Goal: Task Accomplishment & Management: Manage account settings

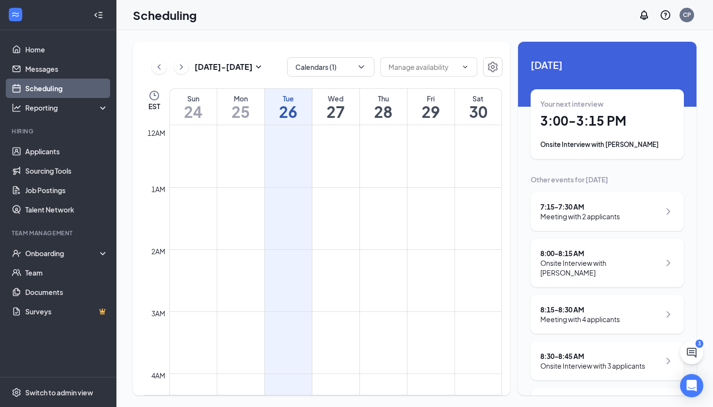
scroll to position [477, 0]
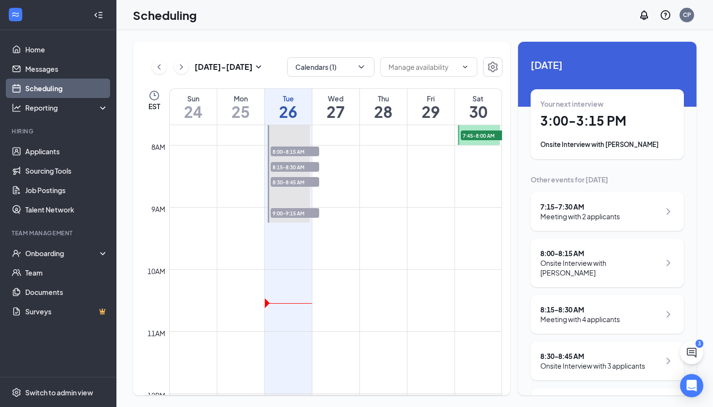
click at [305, 180] on span "8:30-8:45 AM" at bounding box center [295, 182] width 48 height 10
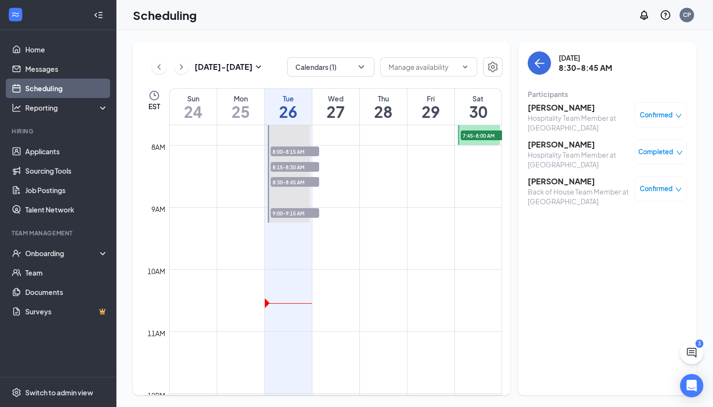
click at [657, 149] on span "Completed" at bounding box center [655, 152] width 35 height 10
click at [572, 146] on h3 "[PERSON_NAME]" at bounding box center [579, 144] width 102 height 11
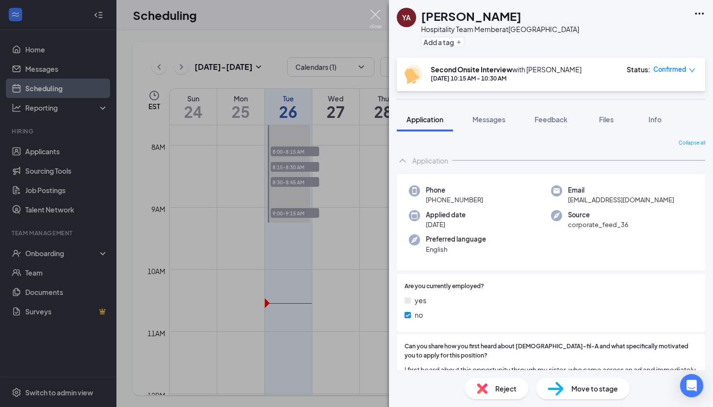
click at [373, 17] on img at bounding box center [375, 19] width 12 height 19
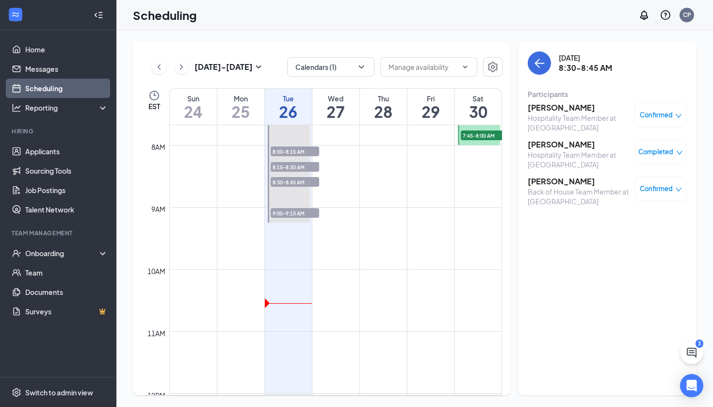
click at [559, 110] on h3 "[PERSON_NAME]" at bounding box center [579, 107] width 102 height 11
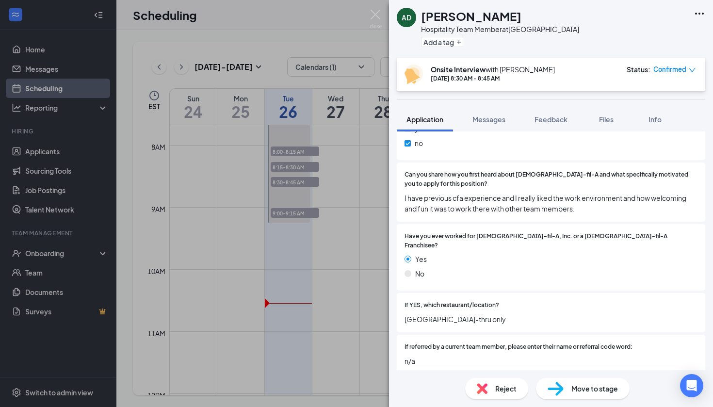
scroll to position [176, 0]
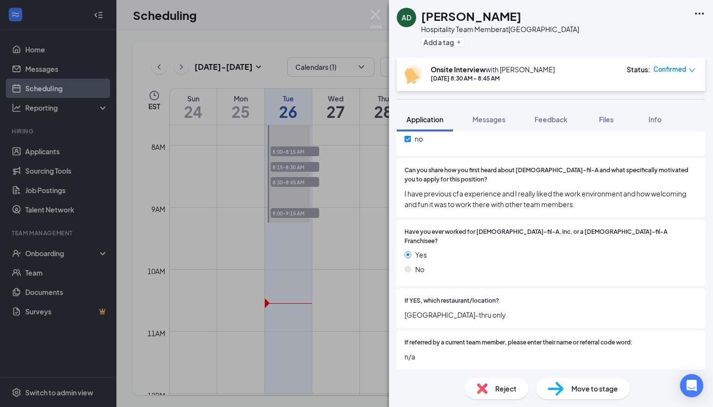
click at [592, 392] on span "Move to stage" at bounding box center [594, 388] width 47 height 11
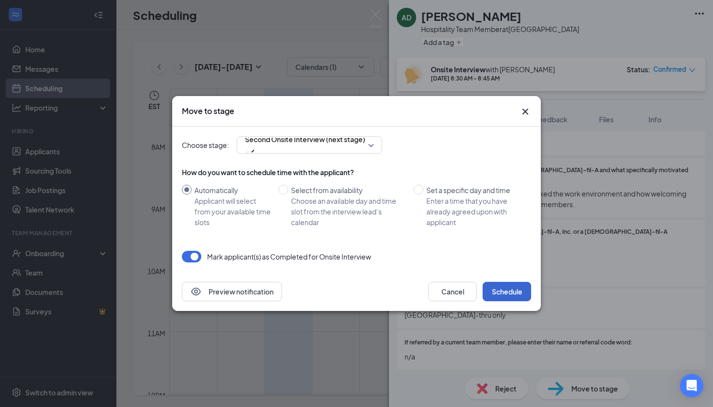
click at [507, 295] on button "Schedule" at bounding box center [506, 291] width 48 height 19
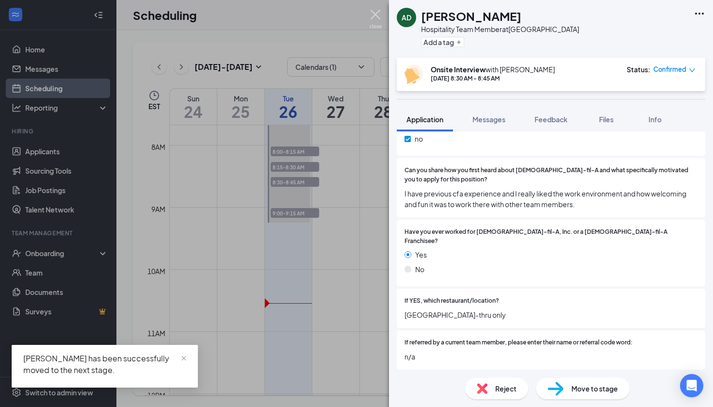
click at [378, 25] on img at bounding box center [375, 19] width 12 height 19
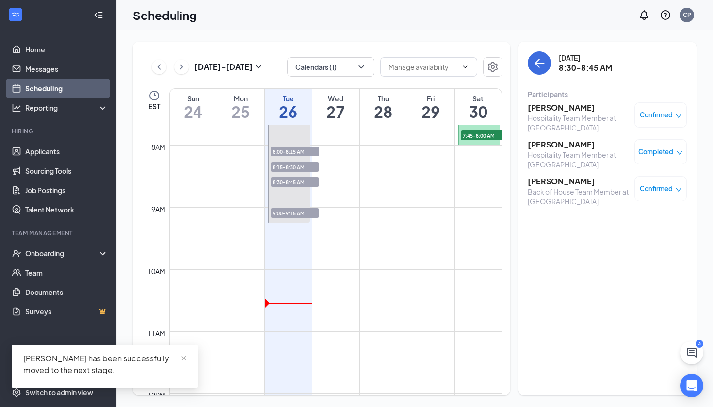
click at [548, 182] on h3 "[PERSON_NAME]" at bounding box center [579, 181] width 102 height 11
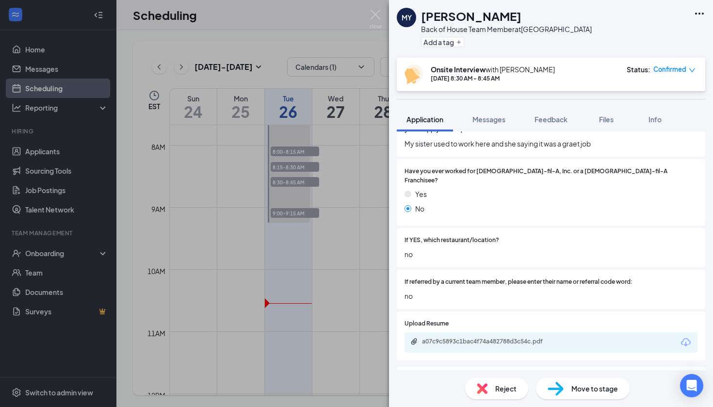
scroll to position [231, 0]
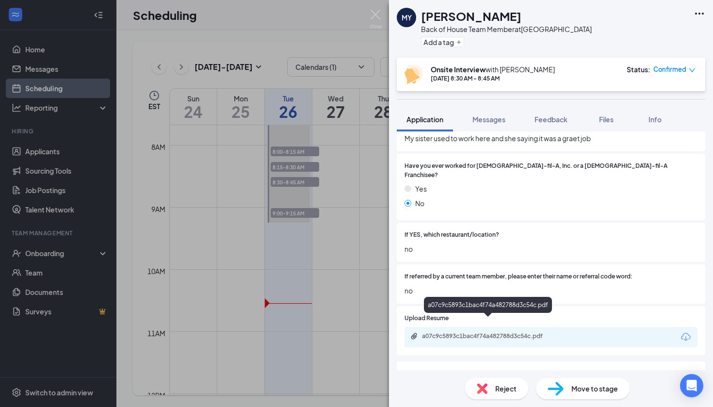
click at [498, 332] on div "a07c9c5893c1bac4f74a482788d3c54c.pdf" at bounding box center [490, 336] width 136 height 8
click at [497, 391] on span "Reject" at bounding box center [505, 388] width 21 height 11
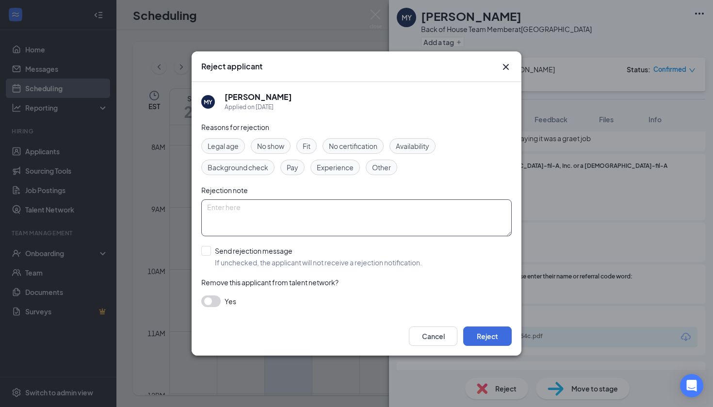
paste textarea "No Show for Interview 8/26"
type textarea "No Show for Interview 8/26"
click at [274, 147] on span "No show" at bounding box center [270, 146] width 27 height 11
click at [208, 251] on div at bounding box center [206, 251] width 10 height 10
click at [208, 251] on input "Send rejection message If unchecked, the applicant will not receive a rejection…" at bounding box center [311, 256] width 221 height 21
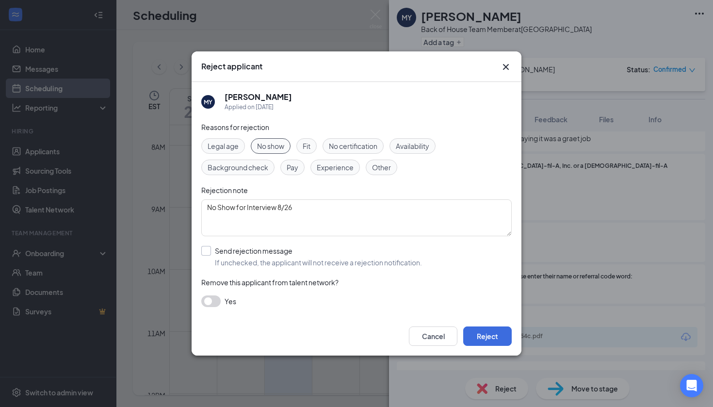
checkbox input "true"
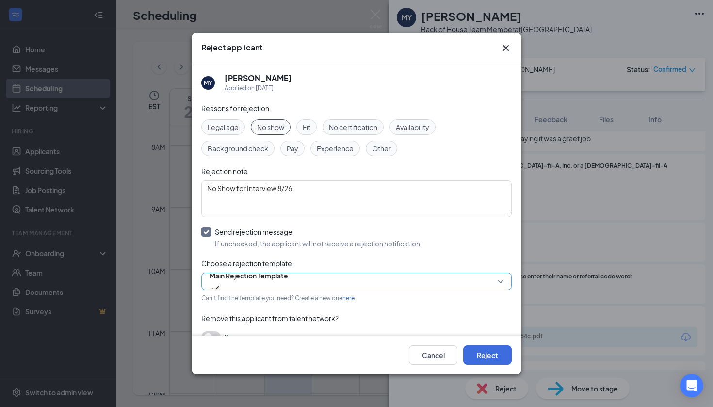
click at [242, 281] on span "Main Rejection Template" at bounding box center [248, 275] width 79 height 15
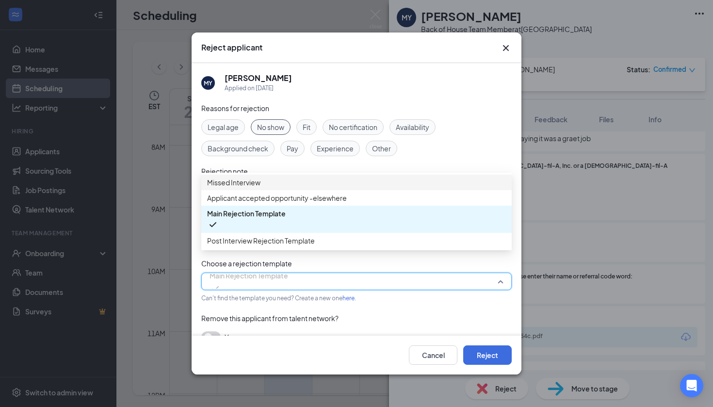
click at [260, 188] on span "Missed Interview" at bounding box center [233, 182] width 53 height 11
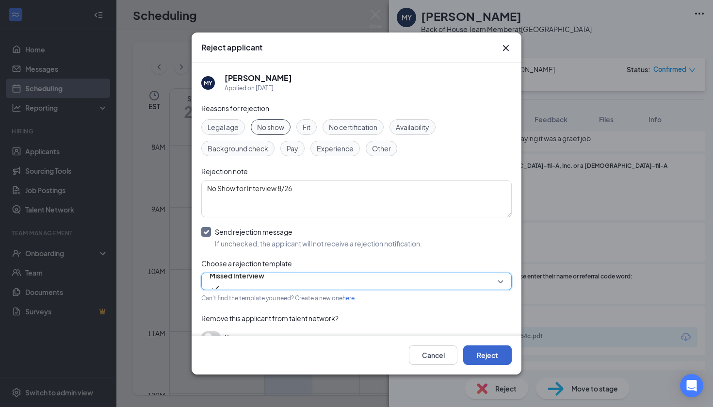
click at [483, 353] on button "Reject" at bounding box center [487, 354] width 48 height 19
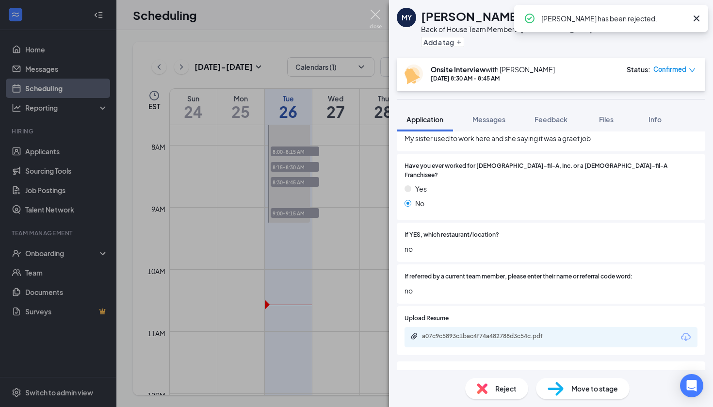
click at [380, 18] on img at bounding box center [375, 19] width 12 height 19
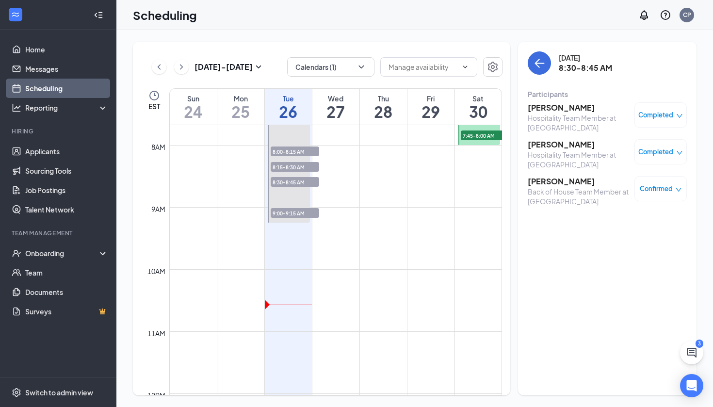
click at [294, 166] on span "8:15-8:30 AM" at bounding box center [295, 167] width 48 height 10
click at [554, 183] on h3 "[PERSON_NAME]" at bounding box center [579, 181] width 102 height 11
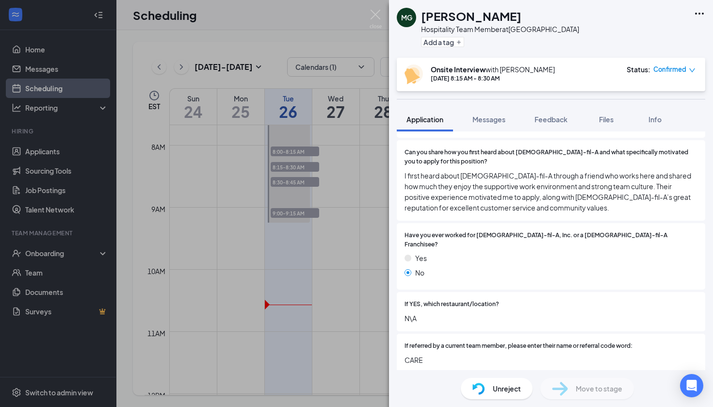
scroll to position [120, 0]
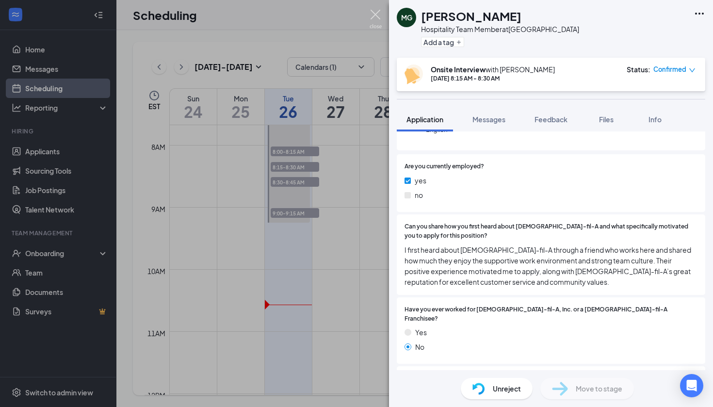
click at [372, 16] on img at bounding box center [375, 19] width 12 height 19
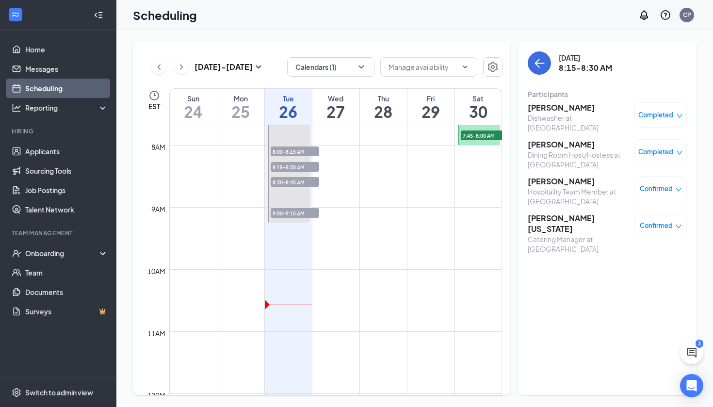
click at [288, 213] on span "9:00-9:15 AM" at bounding box center [295, 213] width 48 height 10
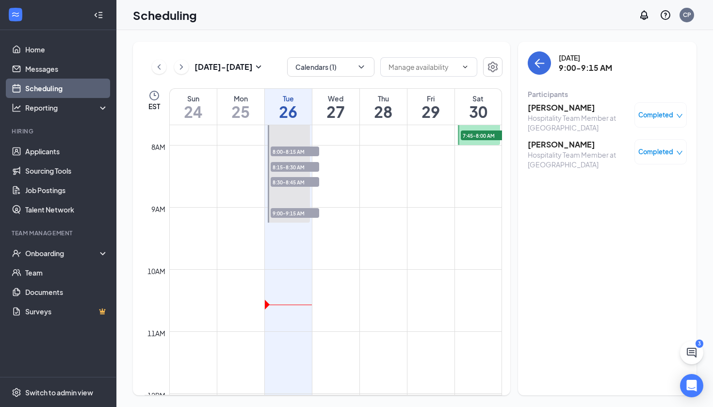
click at [555, 146] on h3 "[PERSON_NAME]" at bounding box center [579, 144] width 102 height 11
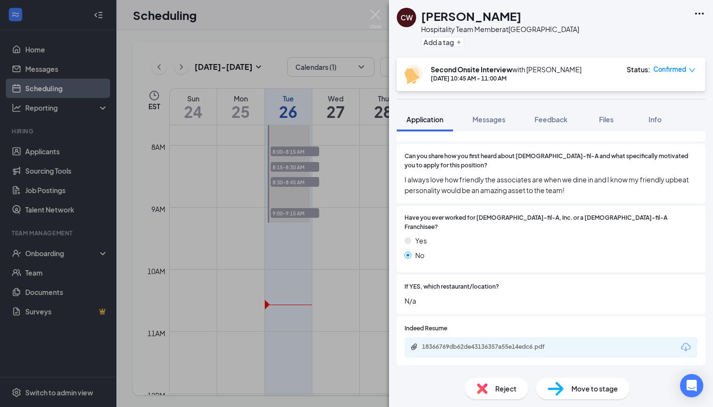
scroll to position [202, 0]
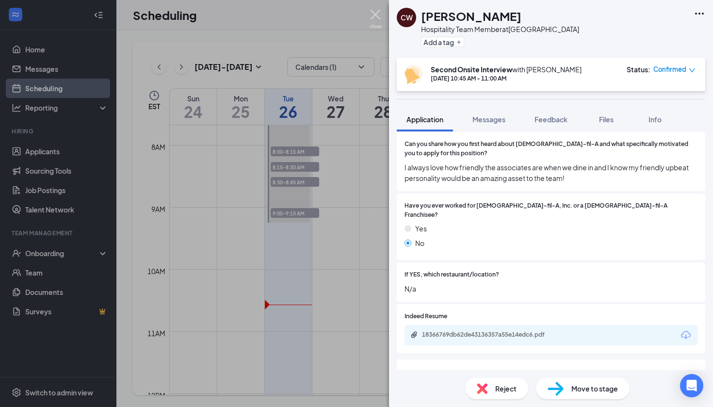
click at [374, 23] on img at bounding box center [375, 19] width 12 height 19
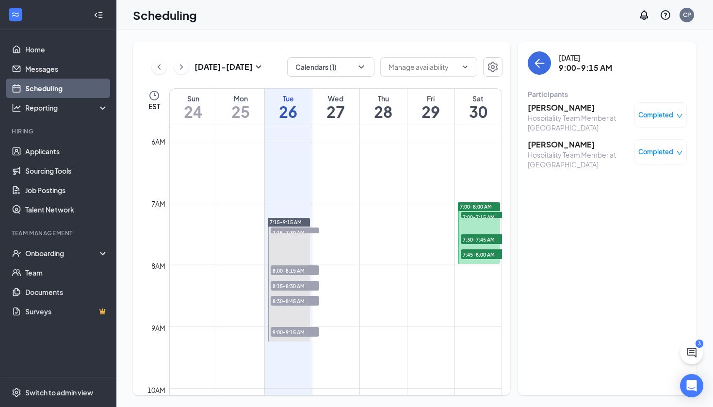
scroll to position [352, 0]
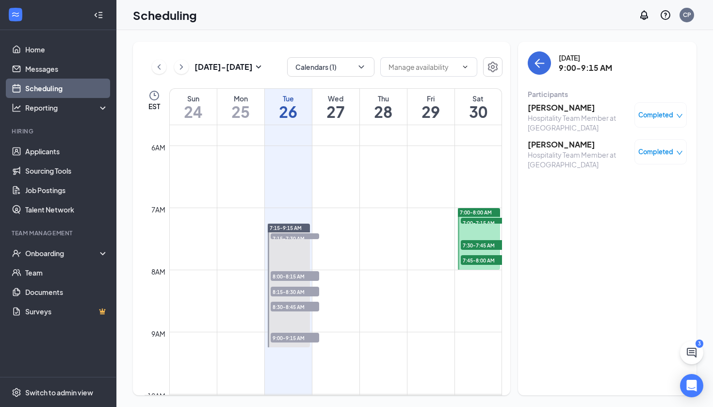
click at [307, 237] on span "7:15-7:30 AM" at bounding box center [295, 238] width 48 height 10
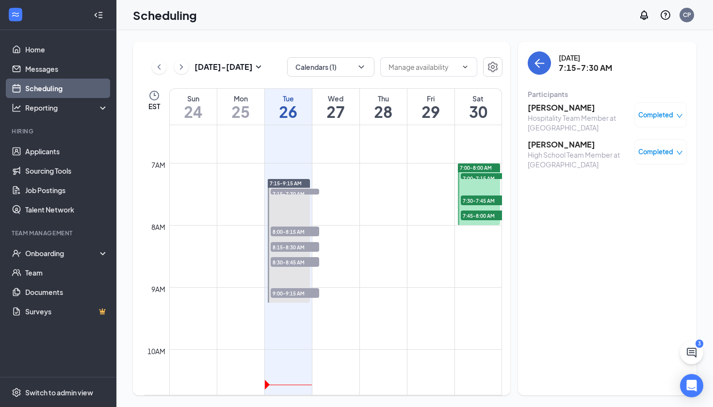
scroll to position [424, 0]
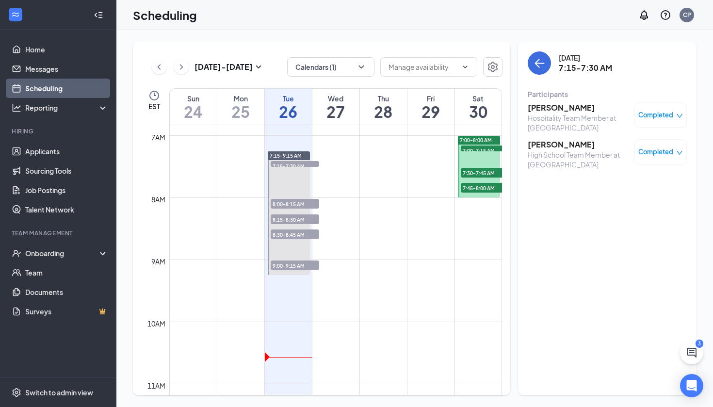
click at [552, 110] on h3 "[PERSON_NAME]" at bounding box center [579, 107] width 102 height 11
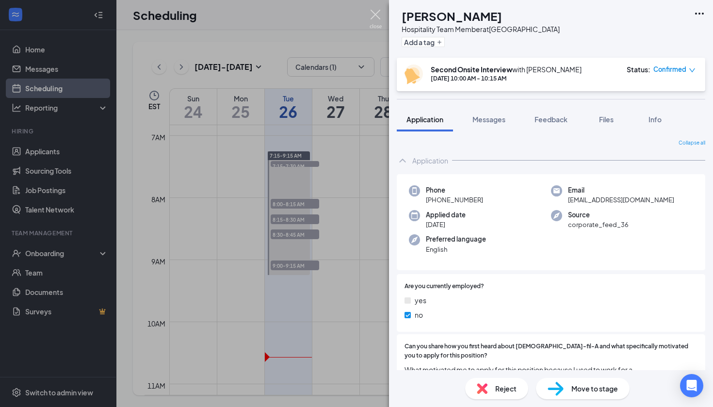
click at [374, 17] on img at bounding box center [375, 19] width 12 height 19
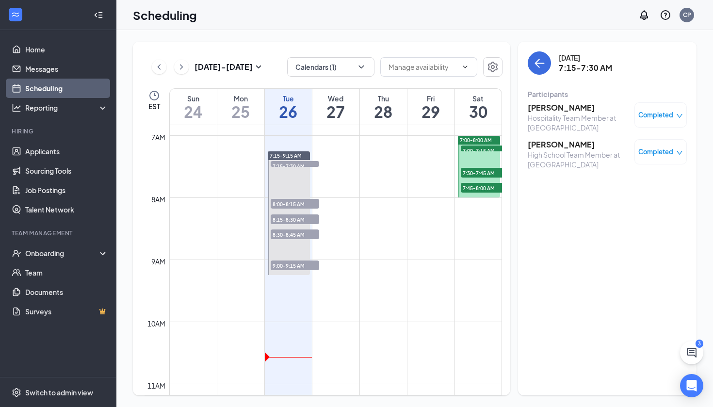
click at [289, 156] on span "7:15-9:15 AM" at bounding box center [286, 155] width 32 height 7
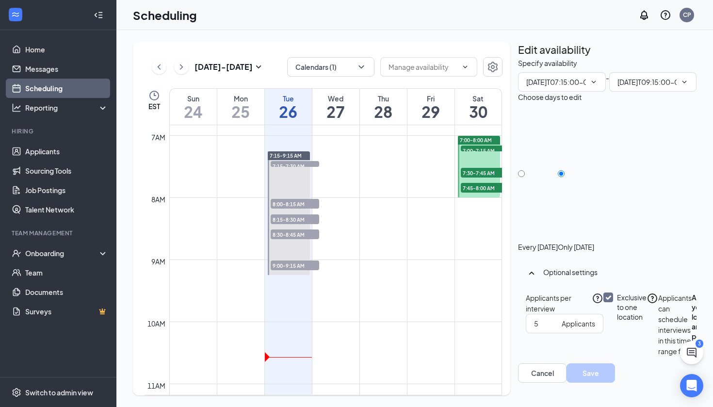
type input "07:15 AM"
type input "09:15 AM"
click at [293, 204] on span "8:00-8:15 AM" at bounding box center [295, 204] width 48 height 10
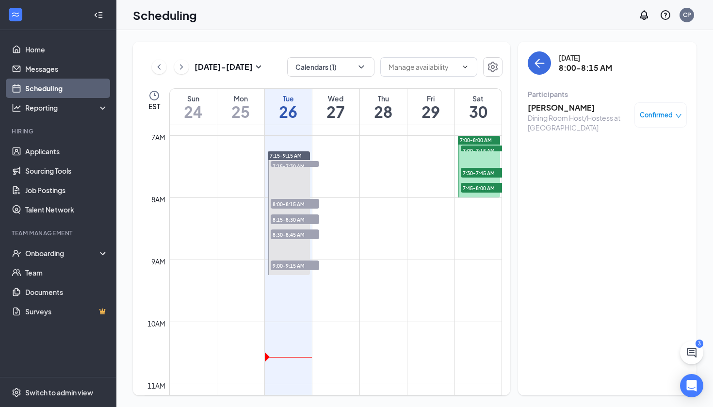
click at [558, 108] on h3 "[PERSON_NAME]" at bounding box center [579, 107] width 102 height 11
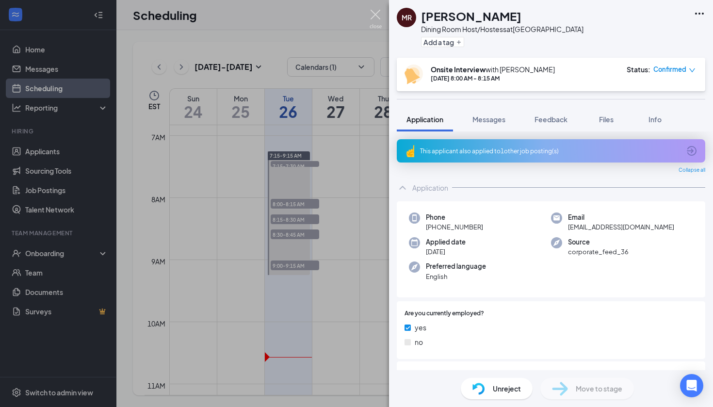
click at [379, 17] on img at bounding box center [375, 19] width 12 height 19
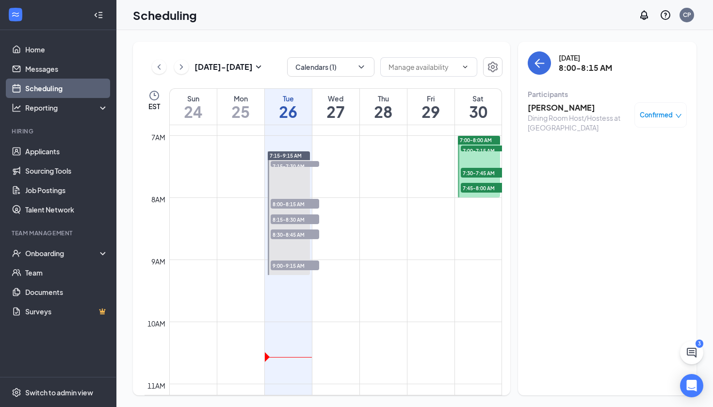
click at [282, 205] on span "8:00-8:15 AM" at bounding box center [295, 204] width 48 height 10
click at [284, 219] on span "8:15-8:30 AM" at bounding box center [295, 219] width 48 height 10
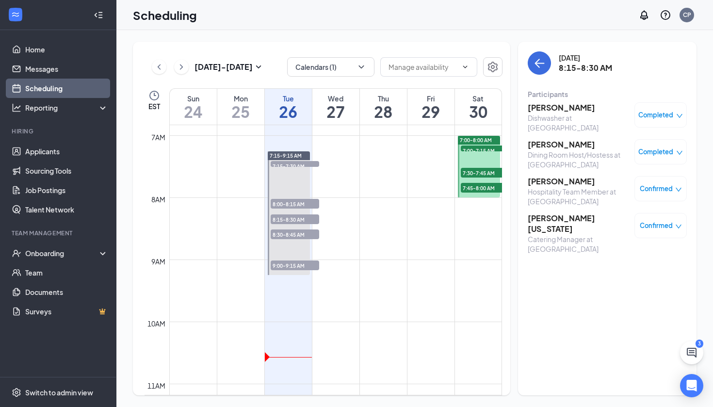
click at [545, 142] on h3 "[PERSON_NAME]" at bounding box center [579, 144] width 102 height 11
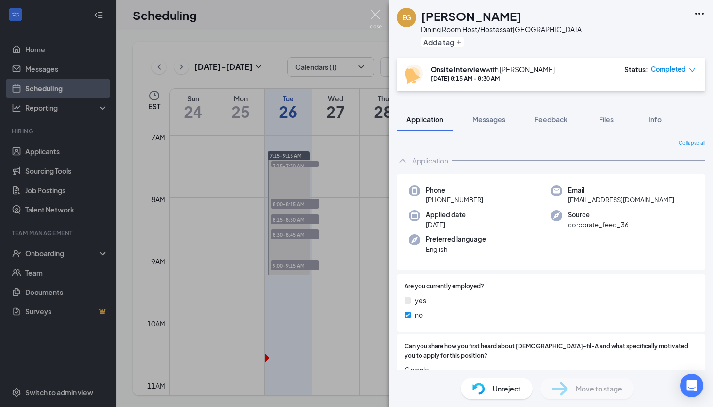
click at [379, 16] on img at bounding box center [375, 19] width 12 height 19
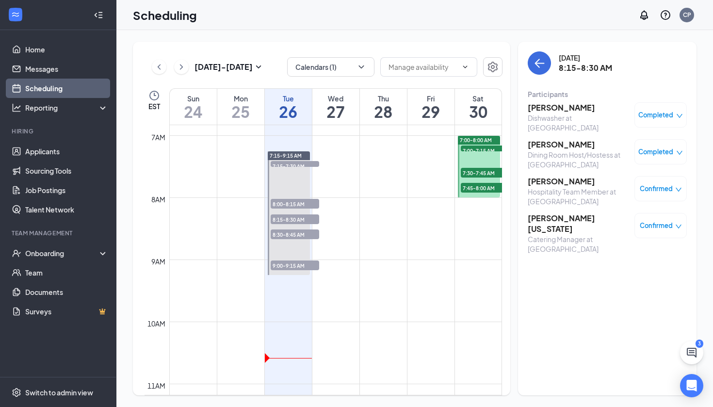
click at [303, 231] on span "8:30-8:45 AM" at bounding box center [295, 234] width 48 height 10
click at [557, 188] on div "Back of House Team Member at [GEOGRAPHIC_DATA]" at bounding box center [579, 196] width 102 height 19
click at [557, 184] on h3 "[PERSON_NAME]" at bounding box center [579, 181] width 102 height 11
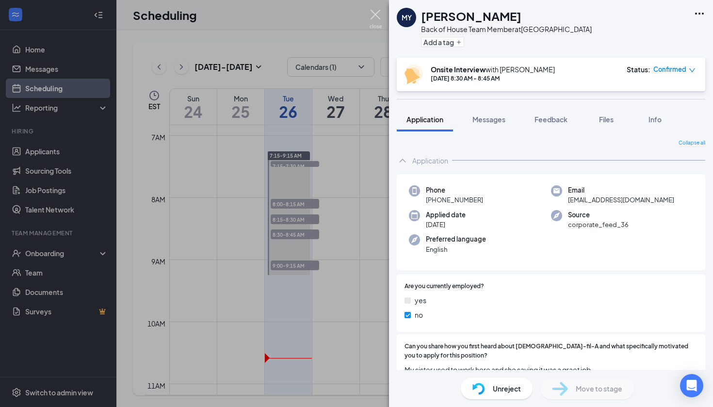
click at [375, 17] on img at bounding box center [375, 19] width 12 height 19
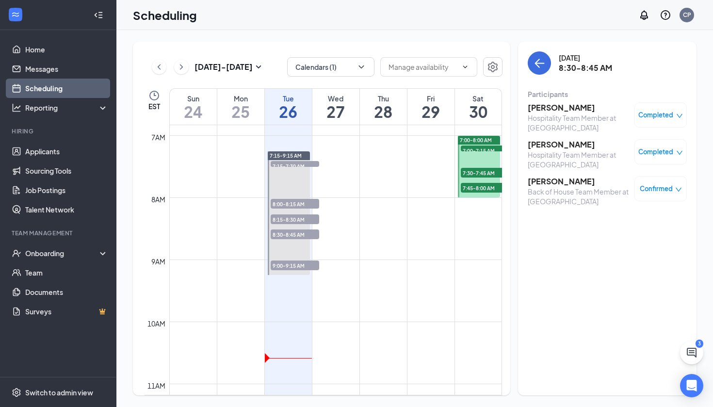
click at [286, 268] on span "9:00-9:15 AM" at bounding box center [295, 265] width 48 height 10
click at [547, 144] on h3 "[PERSON_NAME]" at bounding box center [579, 144] width 102 height 11
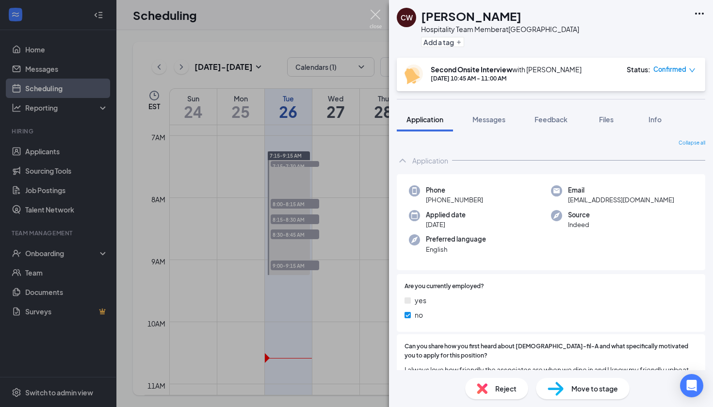
click at [377, 17] on img at bounding box center [375, 19] width 12 height 19
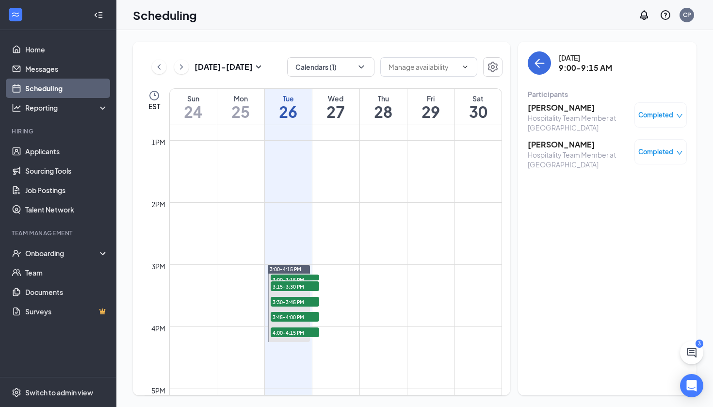
scroll to position [882, 0]
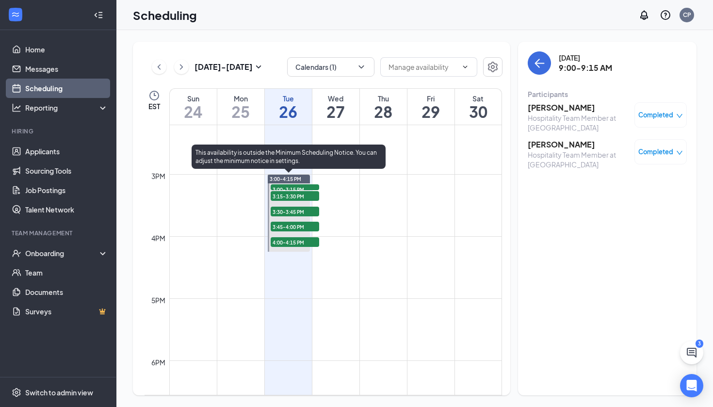
click at [300, 178] on span "3:00-4:15 PM" at bounding box center [286, 179] width 32 height 7
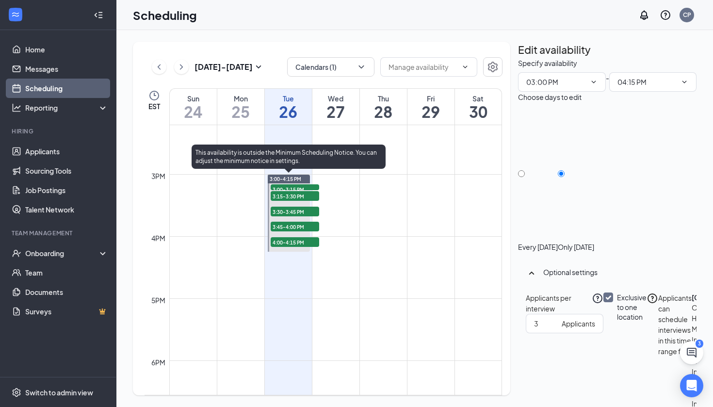
click at [304, 187] on span "3:00-3:15 PM" at bounding box center [295, 189] width 48 height 10
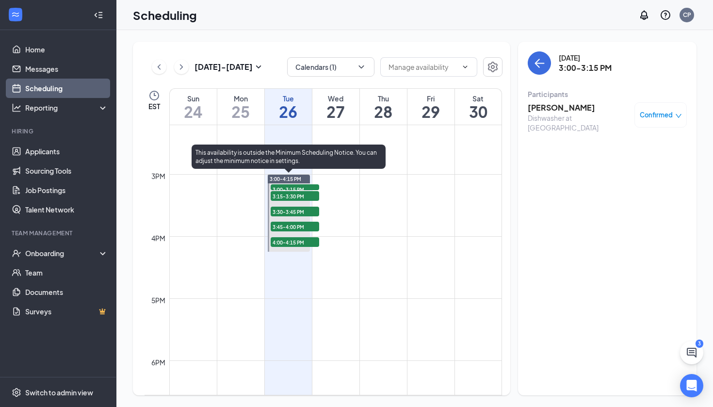
click at [305, 194] on span "3:15-3:30 PM" at bounding box center [295, 196] width 48 height 10
click at [303, 211] on span "3:30-3:45 PM" at bounding box center [295, 212] width 48 height 10
click at [300, 225] on span "3:45-4:00 PM" at bounding box center [295, 227] width 48 height 10
click at [298, 242] on span "4:00-4:15 PM" at bounding box center [295, 242] width 48 height 10
click at [299, 187] on span "3:00-3:15 PM" at bounding box center [295, 189] width 48 height 10
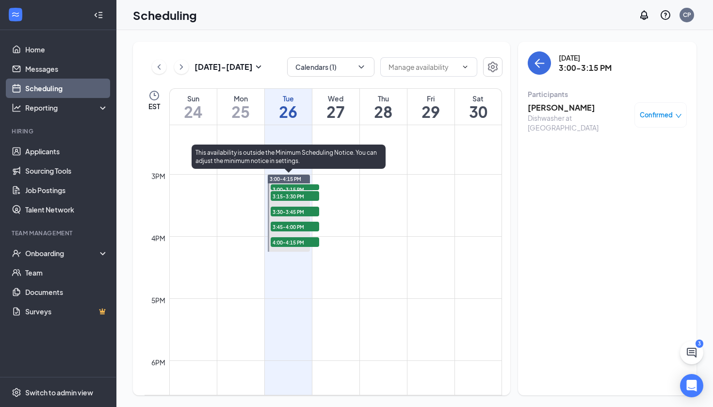
click at [298, 200] on span "3:15-3:30 PM" at bounding box center [295, 196] width 48 height 10
click at [289, 241] on span "4:00-4:15 PM" at bounding box center [295, 242] width 48 height 10
click at [295, 226] on span "3:45-4:00 PM" at bounding box center [295, 227] width 48 height 10
click at [302, 211] on span "3:30-3:45 PM" at bounding box center [295, 212] width 48 height 10
click at [295, 188] on span "3:00-3:15 PM" at bounding box center [295, 189] width 48 height 10
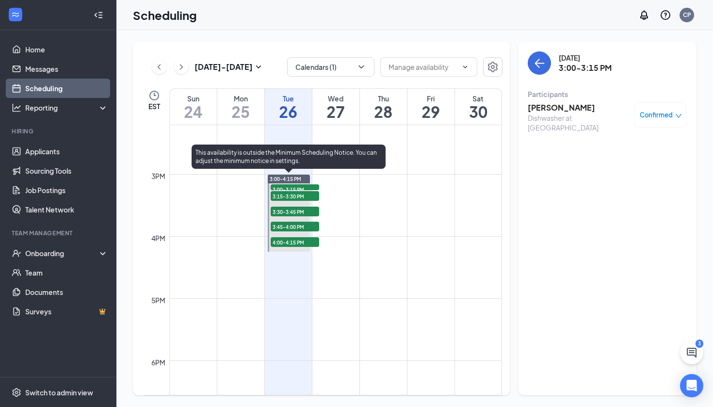
click at [296, 190] on div "3:15-3:30 PM 1" at bounding box center [295, 196] width 50 height 12
click at [293, 212] on span "3:30-3:45 PM" at bounding box center [295, 212] width 48 height 10
click at [293, 227] on span "3:45-4:00 PM" at bounding box center [295, 227] width 48 height 10
click at [293, 241] on span "4:00-4:15 PM" at bounding box center [295, 242] width 48 height 10
click at [305, 185] on span "3:00-3:15 PM" at bounding box center [295, 189] width 48 height 10
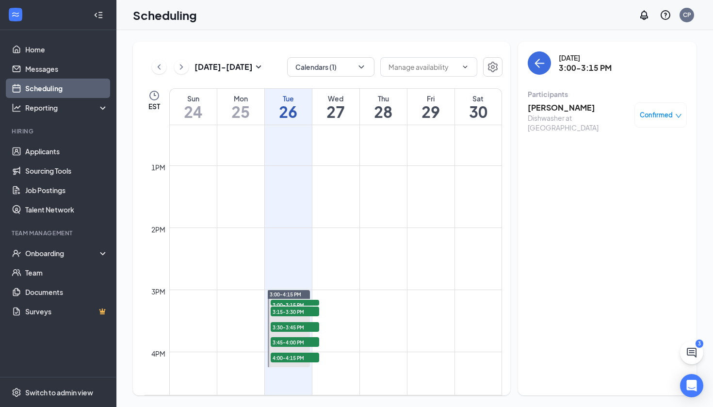
scroll to position [701, 0]
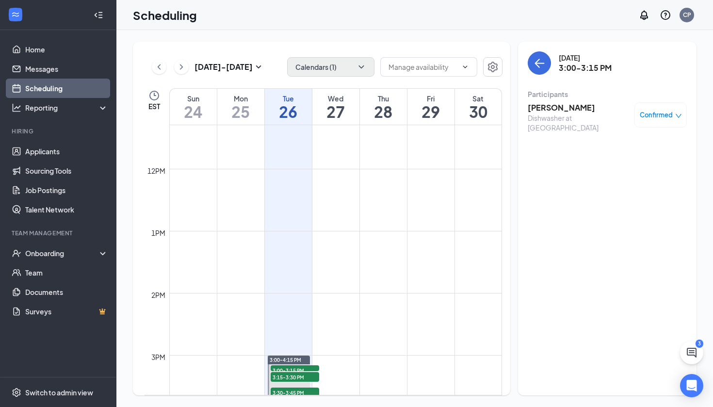
click at [342, 67] on button "Calendars (1)" at bounding box center [330, 66] width 87 height 19
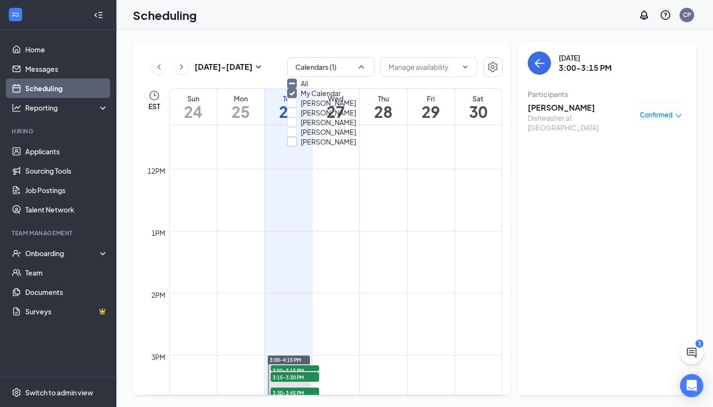
click at [341, 146] on div "[PERSON_NAME]" at bounding box center [328, 142] width 55 height 10
click at [341, 146] on input "[PERSON_NAME]" at bounding box center [321, 142] width 69 height 10
click at [297, 146] on input "[PERSON_NAME]" at bounding box center [321, 142] width 69 height 10
checkbox input "true"
click at [300, 98] on input "My Calendar" at bounding box center [314, 93] width 54 height 10
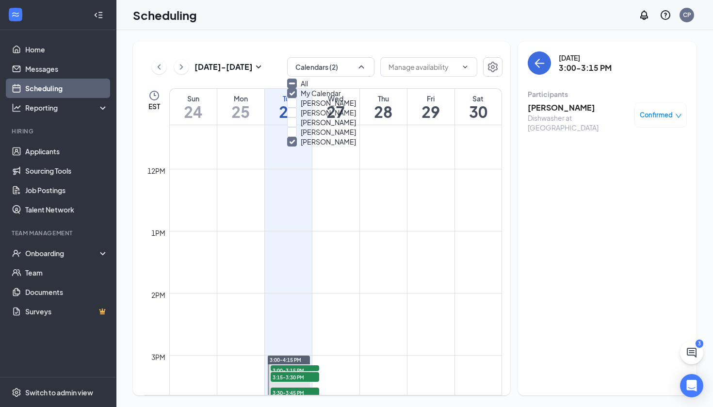
checkbox input "false"
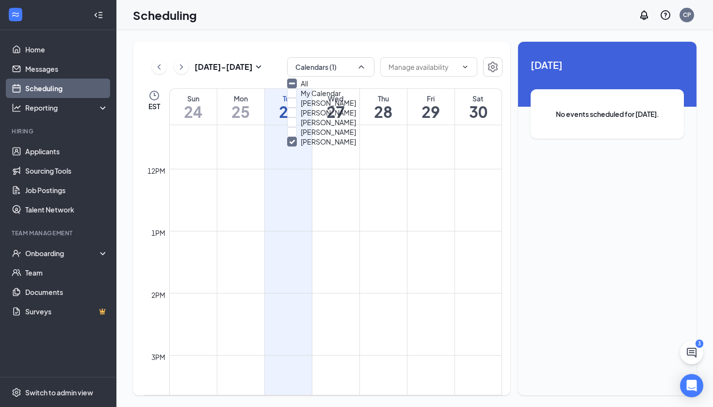
click at [295, 83] on icon "Minimize" at bounding box center [291, 83] width 5 height 0
click at [301, 88] on input "All" at bounding box center [297, 84] width 21 height 10
checkbox input "true"
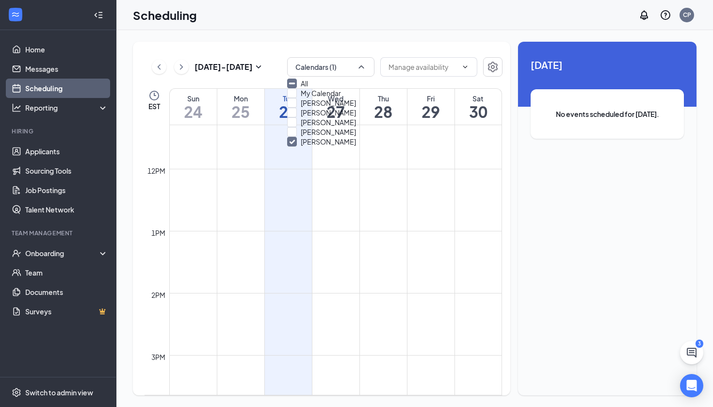
checkbox input "true"
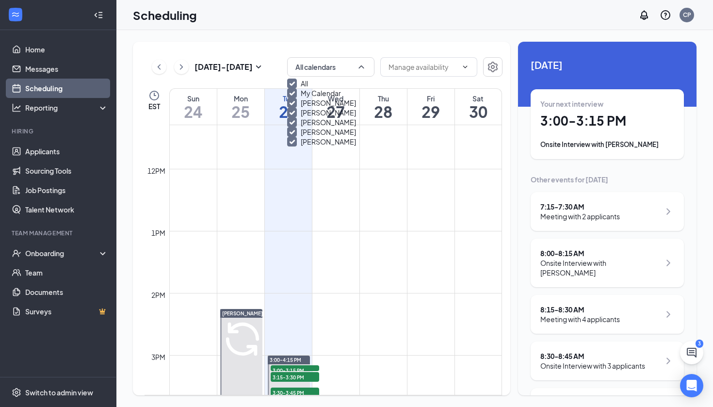
click at [446, 282] on td at bounding box center [335, 285] width 333 height 16
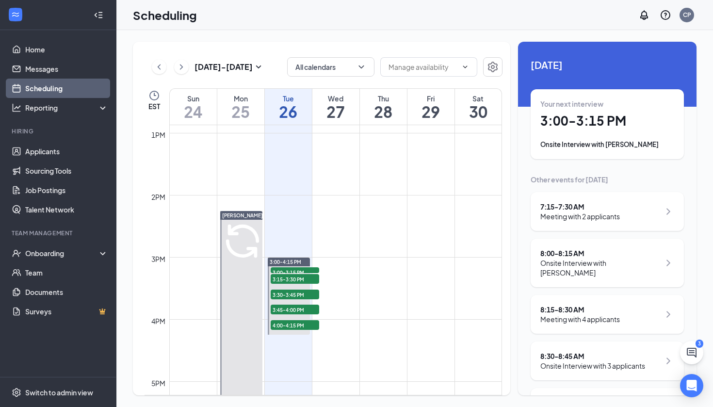
scroll to position [775, 0]
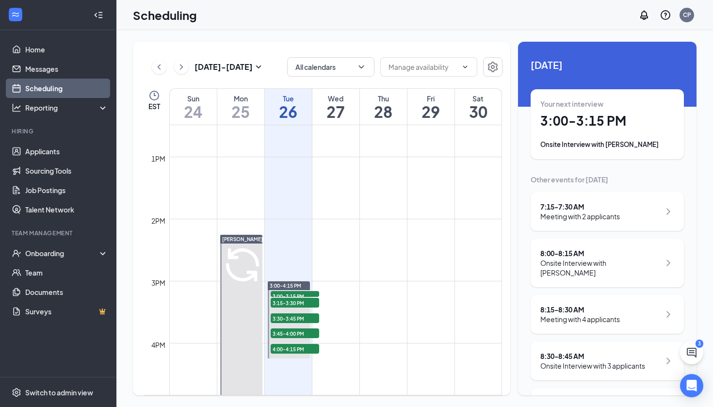
click at [349, 105] on h1 "27" at bounding box center [335, 111] width 47 height 16
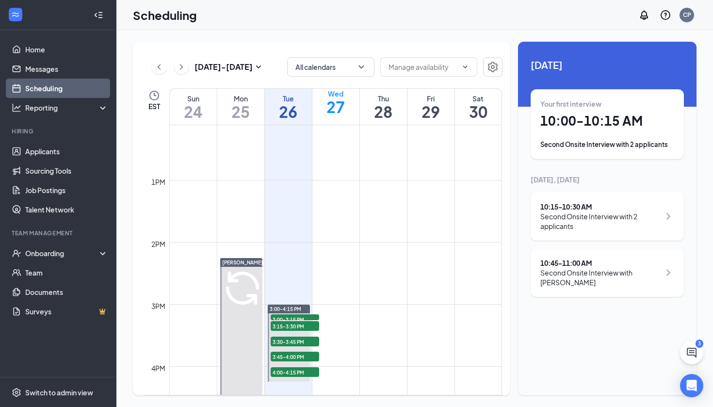
scroll to position [741, 0]
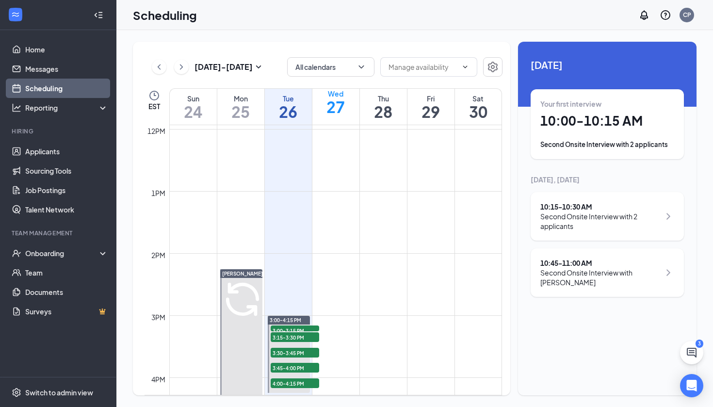
click at [347, 274] on span "[PERSON_NAME]" at bounding box center [334, 273] width 41 height 6
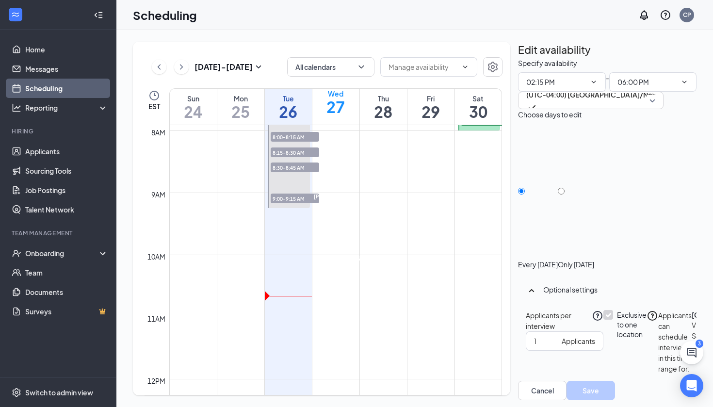
scroll to position [496, 0]
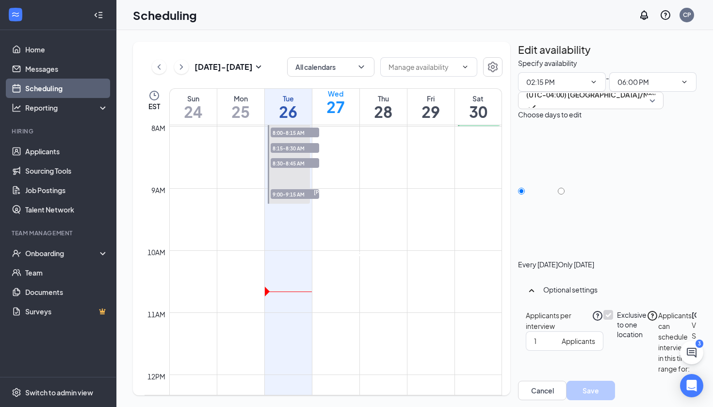
click at [344, 256] on div "[PERSON_NAME] 10:45-11:00 AM 1" at bounding box center [350, 281] width 15 height 62
click at [344, 262] on div "[PERSON_NAME] 10:45-11:00 AM 1" at bounding box center [350, 281] width 15 height 62
click at [364, 260] on span "10:00-10:15 AM" at bounding box center [351, 255] width 40 height 9
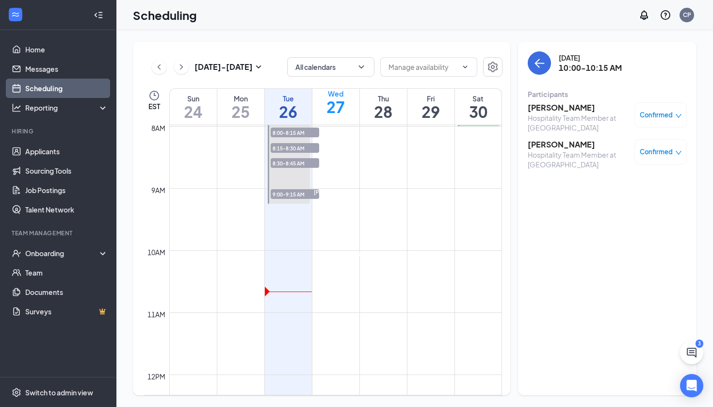
click at [384, 257] on div at bounding box center [384, 254] width 0 height 7
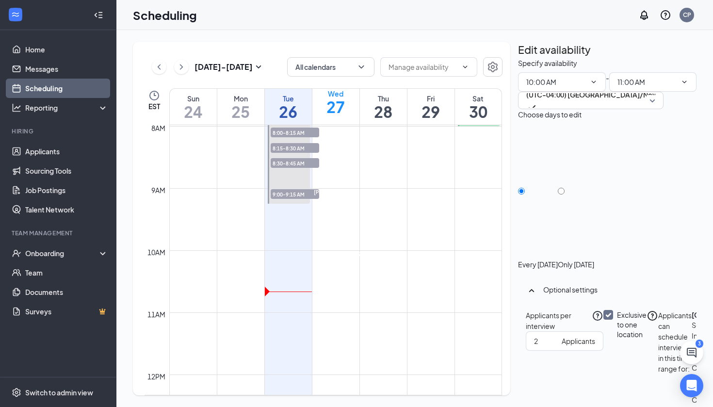
click at [384, 257] on div at bounding box center [384, 254] width 0 height 7
click at [338, 260] on span "10:15-10:30 AM" at bounding box center [351, 255] width 40 height 9
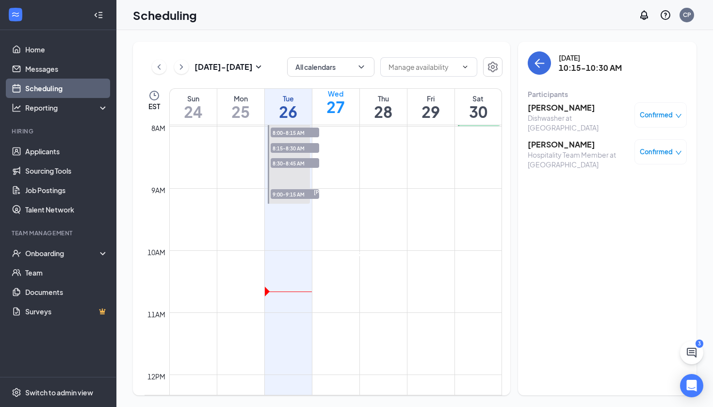
click at [338, 260] on span "10:15-10:30 AM" at bounding box center [351, 255] width 40 height 9
click at [338, 260] on span "10:00-10:15 AM" at bounding box center [351, 255] width 40 height 9
click at [369, 260] on span "10:45-11:00 AM" at bounding box center [366, 255] width 40 height 9
click at [339, 260] on span "10:15-10:30 AM" at bounding box center [351, 255] width 40 height 9
click at [339, 260] on span "10:00-10:15 AM" at bounding box center [351, 255] width 40 height 9
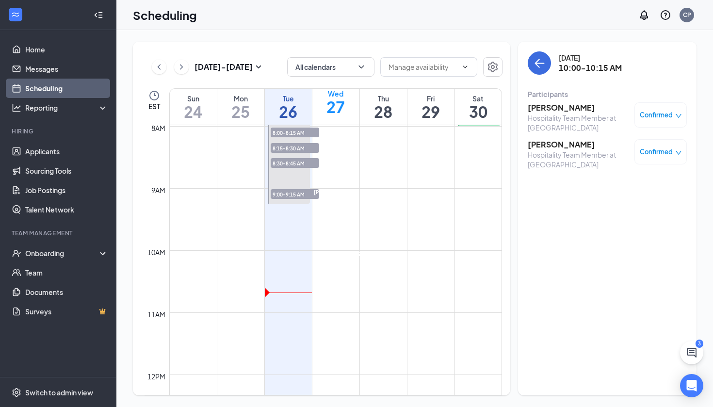
click at [544, 216] on div "[DATE] 10:00-10:15 AM Participants Brooklyn [PERSON_NAME] Hospitality Team Memb…" at bounding box center [607, 218] width 178 height 353
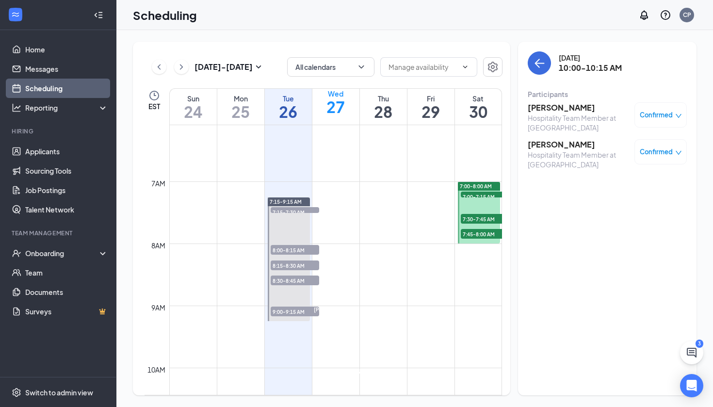
scroll to position [364, 0]
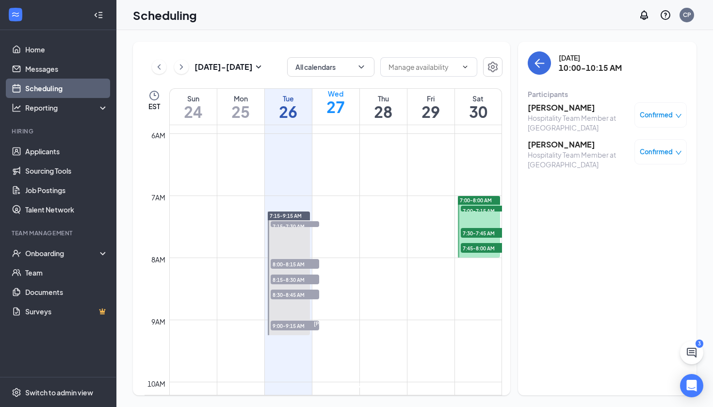
click at [476, 201] on span "7:00-8:00 AM" at bounding box center [476, 200] width 32 height 7
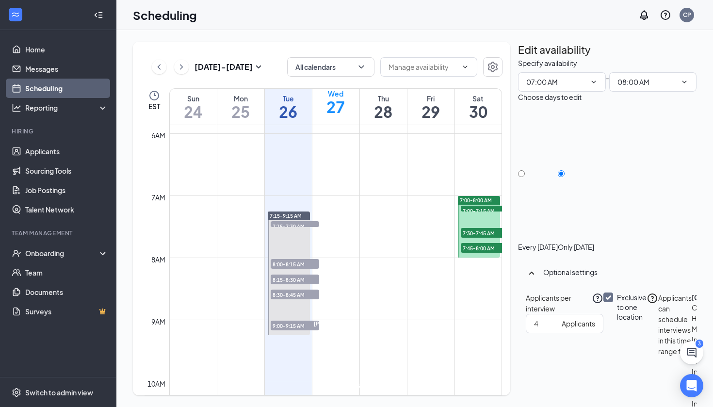
click at [479, 207] on span "7:00-7:15 AM" at bounding box center [485, 211] width 48 height 10
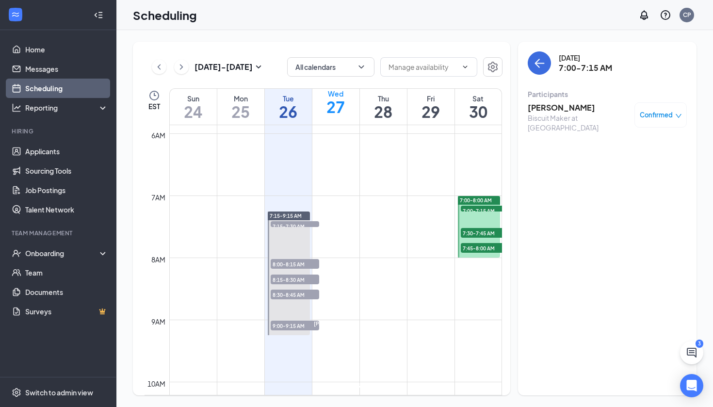
click at [479, 233] on span "7:30-7:45 AM" at bounding box center [485, 233] width 48 height 10
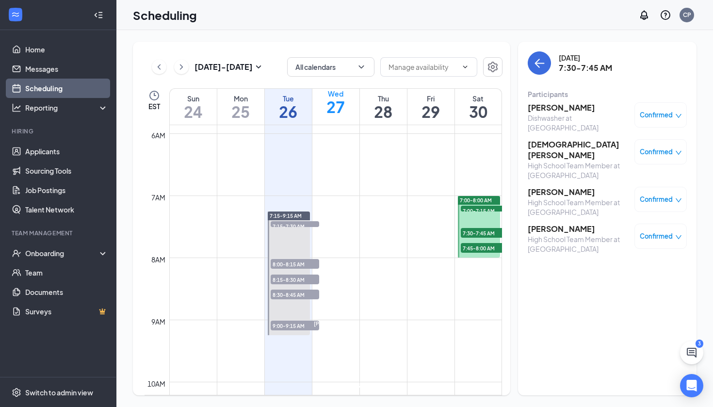
click at [480, 246] on span "7:45-8:00 AM" at bounding box center [485, 248] width 48 height 10
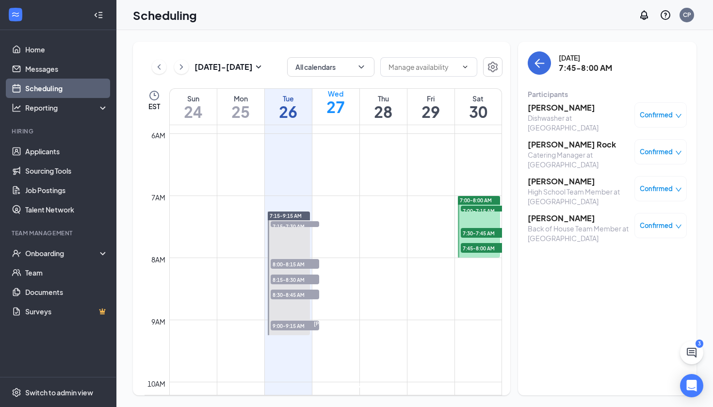
click at [301, 215] on span "7:15-9:15 AM" at bounding box center [286, 215] width 32 height 7
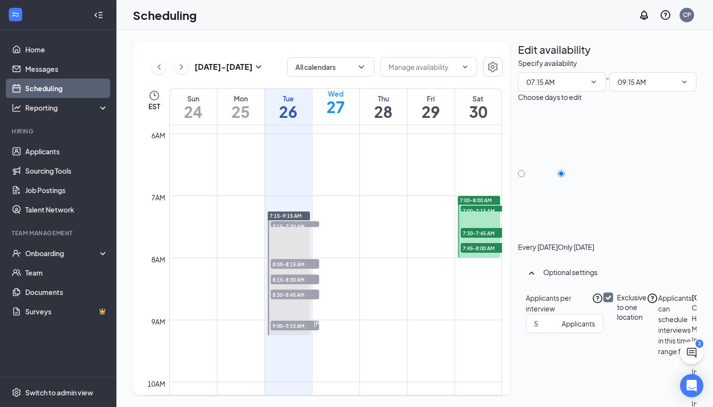
click at [301, 224] on span "7:15-7:30 AM" at bounding box center [295, 226] width 48 height 10
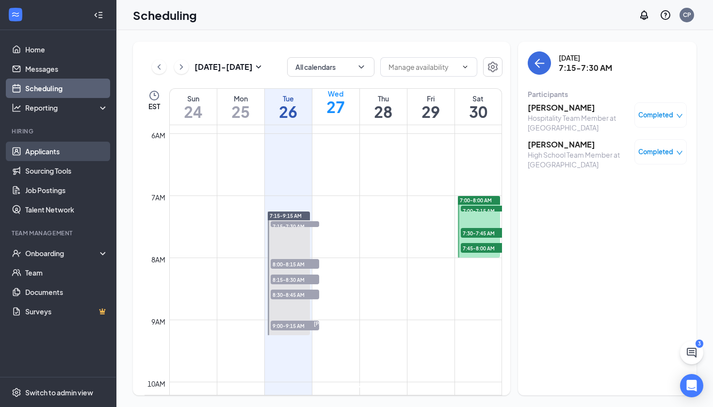
click at [35, 154] on link "Applicants" at bounding box center [66, 151] width 83 height 19
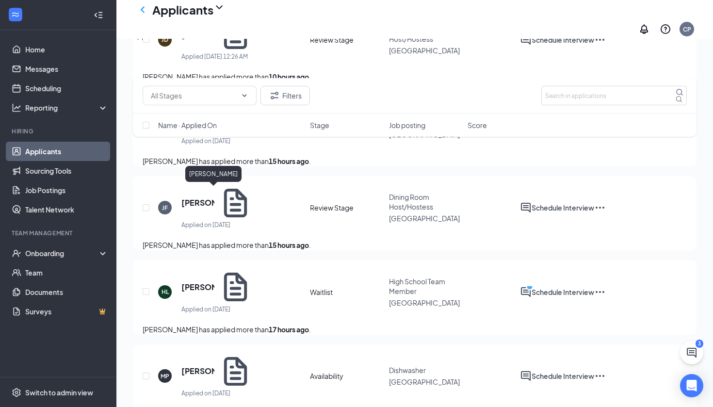
scroll to position [359, 0]
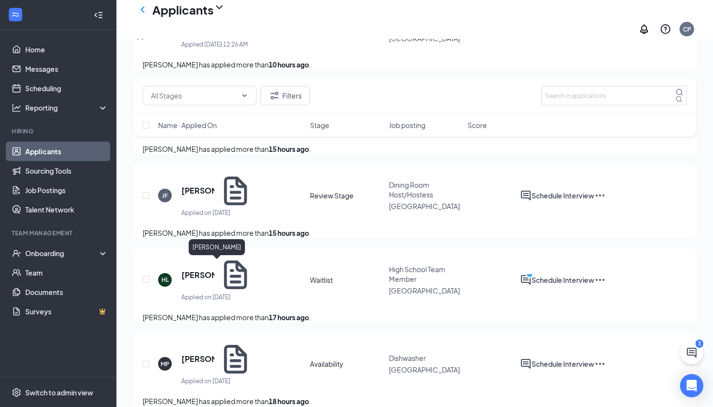
click at [214, 270] on h5 "[PERSON_NAME]" at bounding box center [197, 275] width 33 height 11
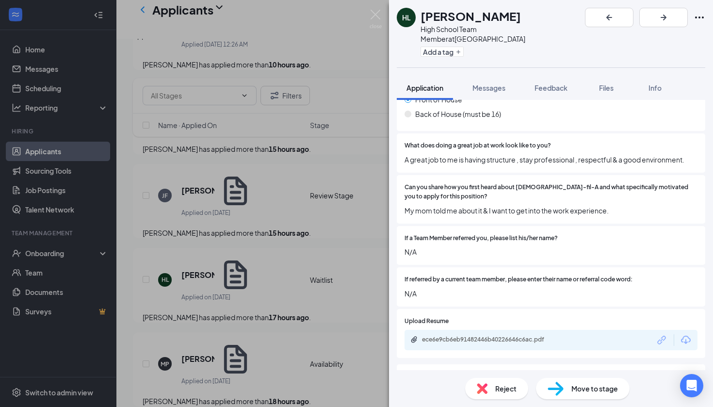
scroll to position [169, 0]
click at [492, 336] on div "ece6e9cb6eb91482446b40226646c6ac.pdf" at bounding box center [490, 340] width 136 height 8
click at [511, 392] on span "Reject" at bounding box center [505, 388] width 21 height 11
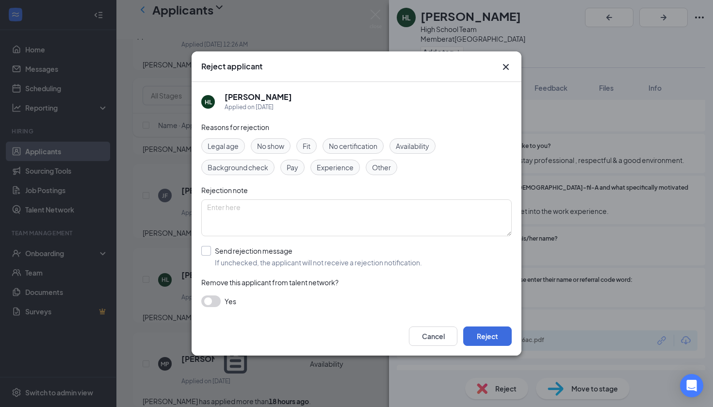
click at [324, 260] on span "If unchecked, the applicant will not receive a rejection notification." at bounding box center [318, 262] width 207 height 10
click at [324, 260] on input "Send rejection message If unchecked, the applicant will not receive a rejection…" at bounding box center [311, 256] width 221 height 21
checkbox input "true"
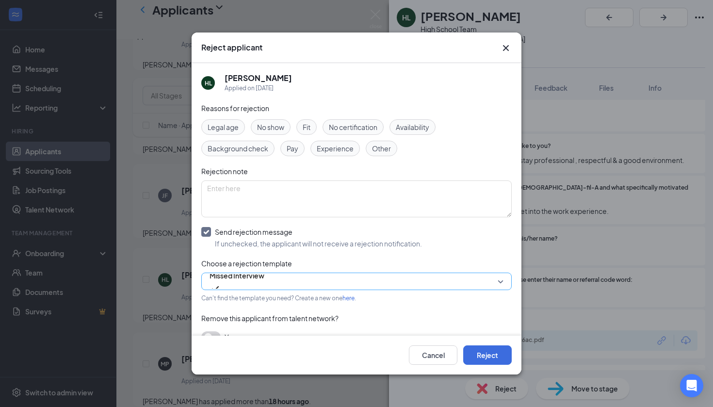
click at [264, 281] on span "Missed Interview" at bounding box center [236, 281] width 55 height 26
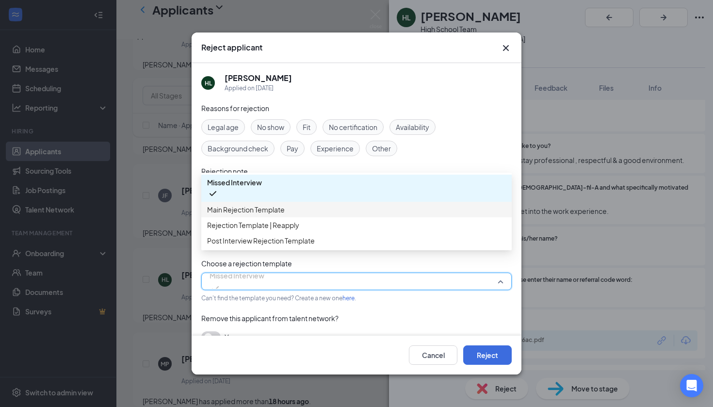
click at [312, 215] on span "Main Rejection Template" at bounding box center [356, 209] width 299 height 11
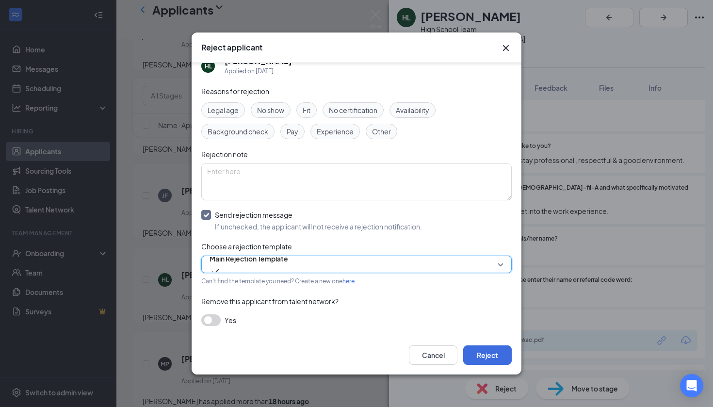
scroll to position [16, 0]
click at [208, 320] on button "button" at bounding box center [210, 321] width 19 height 12
click at [307, 106] on span "Fit" at bounding box center [307, 110] width 8 height 11
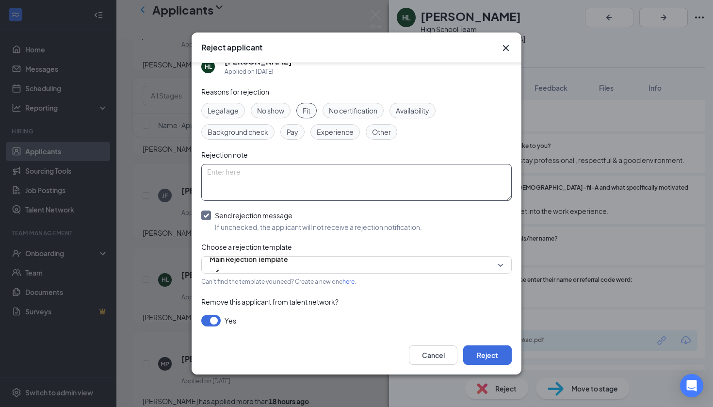
click at [274, 170] on textarea at bounding box center [356, 182] width 310 height 37
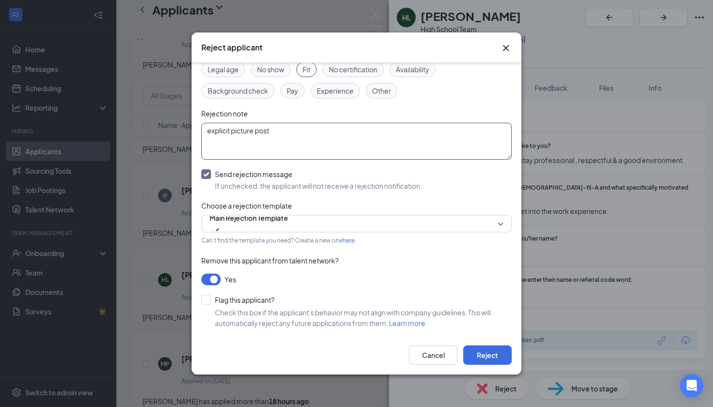
scroll to position [57, 0]
type textarea "explicit picture post"
click at [208, 304] on div at bounding box center [206, 300] width 10 height 10
click at [208, 304] on input "Flag this applicant?" at bounding box center [237, 300] width 73 height 10
checkbox input "true"
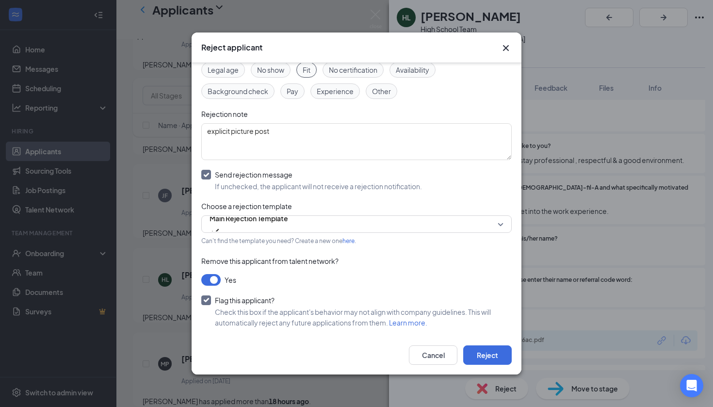
click at [506, 49] on icon "Cross" at bounding box center [506, 48] width 12 height 12
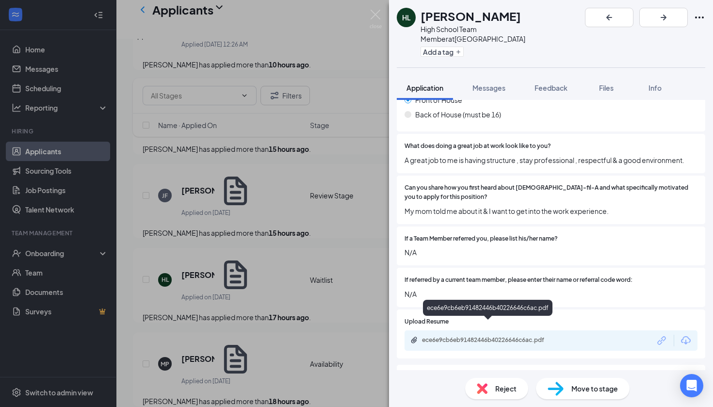
click at [509, 336] on div "ece6e9cb6eb91482446b40226646c6ac.pdf" at bounding box center [488, 340] width 157 height 9
click at [521, 386] on div "Reject" at bounding box center [496, 388] width 63 height 21
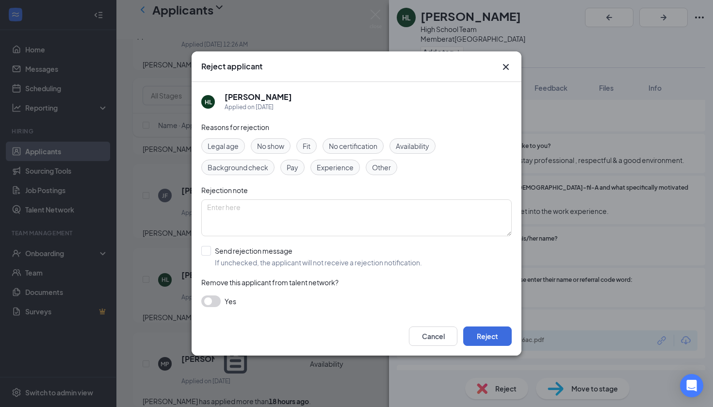
click at [308, 147] on span "Fit" at bounding box center [307, 146] width 8 height 11
click at [253, 205] on textarea at bounding box center [356, 217] width 310 height 37
type textarea "explicit p"
click at [507, 65] on icon "Cross" at bounding box center [506, 67] width 6 height 6
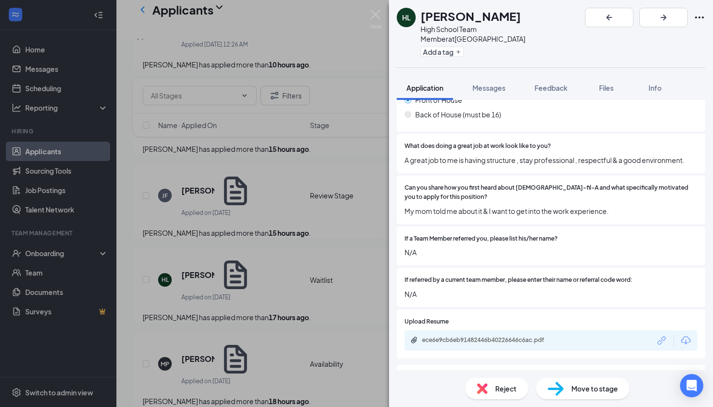
click at [481, 331] on div "ece6e9cb6eb91482446b40226646c6ac.pdf" at bounding box center [550, 340] width 293 height 20
click at [478, 336] on div "ece6e9cb6eb91482446b40226646c6ac.pdf" at bounding box center [490, 340] width 136 height 8
click at [506, 392] on span "Reject" at bounding box center [505, 388] width 21 height 11
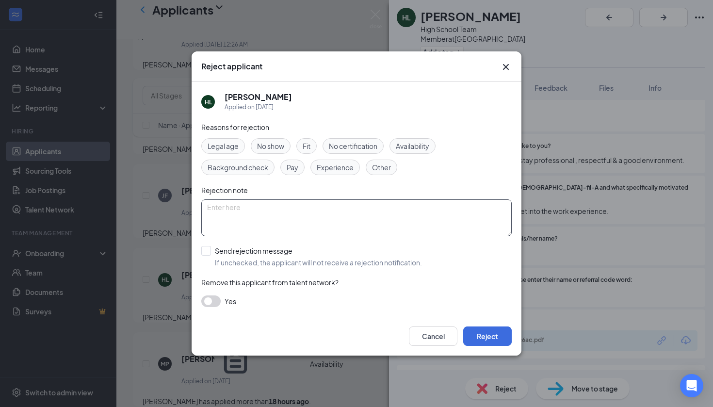
click at [382, 216] on textarea at bounding box center [356, 217] width 310 height 37
click at [305, 143] on span "Fit" at bounding box center [307, 146] width 8 height 11
click at [277, 208] on textarea at bounding box center [356, 217] width 310 height 37
type textarea "explicit photo posted for resume"
click at [207, 256] on label "Send rejection message If unchecked, the applicant will not receive a rejection…" at bounding box center [311, 256] width 221 height 21
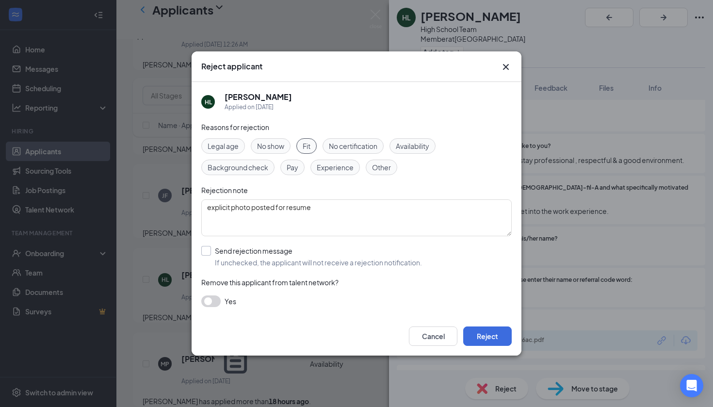
click at [207, 256] on input "Send rejection message If unchecked, the applicant will not receive a rejection…" at bounding box center [311, 256] width 221 height 21
checkbox input "true"
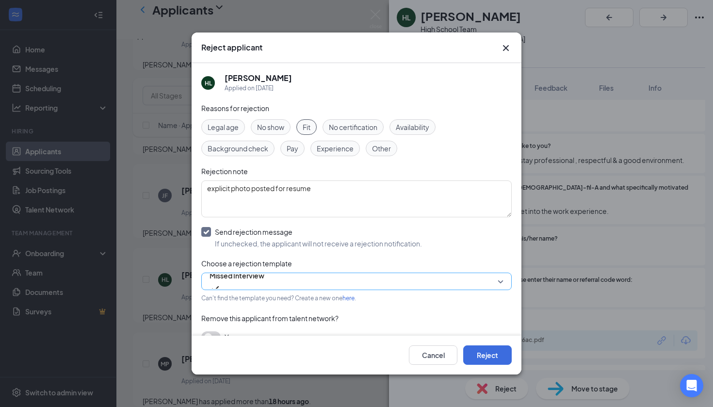
click at [231, 283] on span "Missed Interview" at bounding box center [236, 275] width 55 height 15
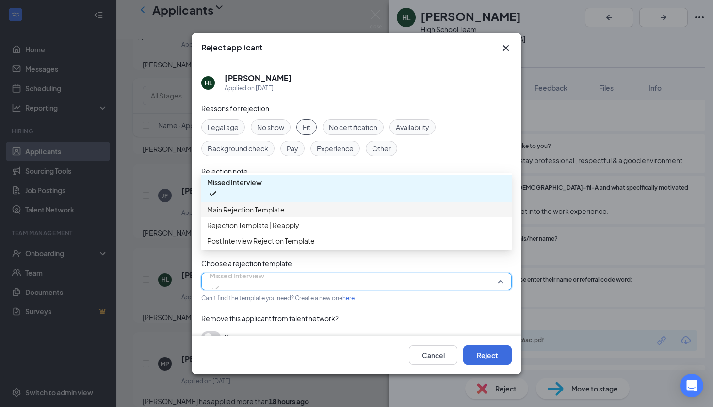
click at [249, 211] on span "Main Rejection Template" at bounding box center [246, 209] width 78 height 11
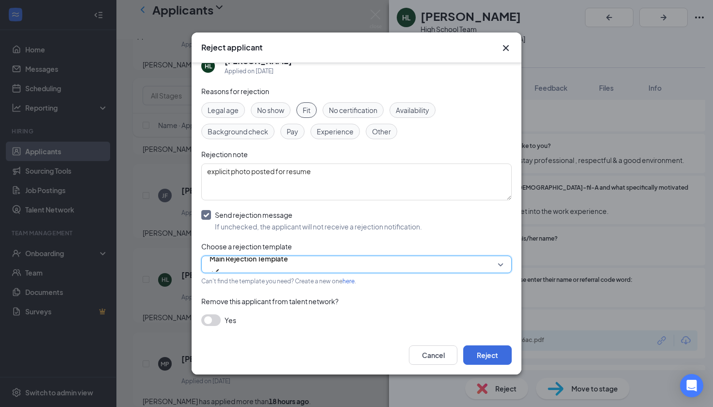
scroll to position [16, 0]
click at [211, 319] on button "button" at bounding box center [210, 321] width 19 height 12
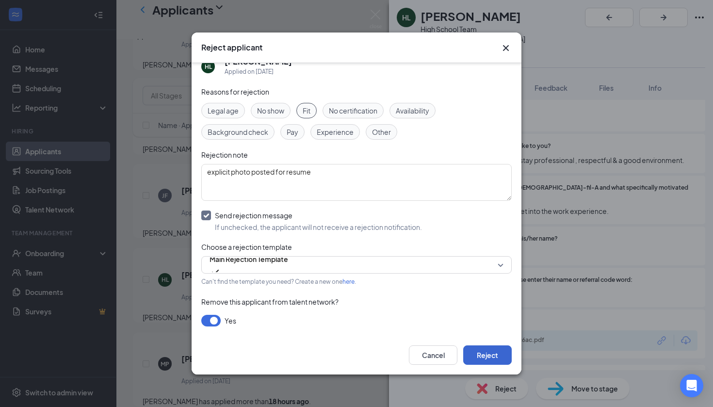
click at [499, 353] on button "Reject" at bounding box center [487, 354] width 48 height 19
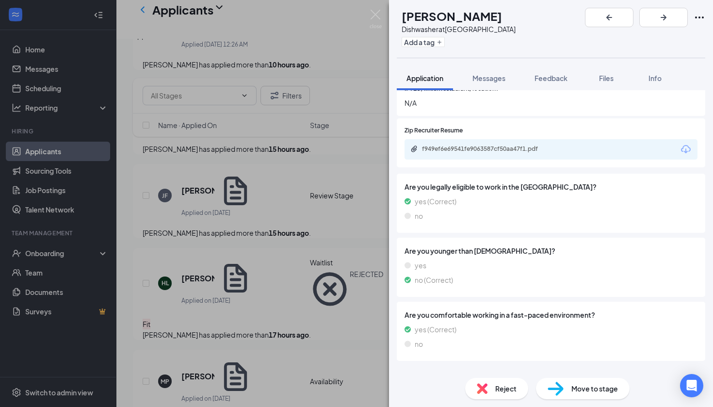
scroll to position [336, 0]
click at [470, 145] on div "f949ef6e69541fe9063587cf50aa47f1.pdf" at bounding box center [490, 149] width 136 height 8
click at [509, 386] on span "Reject" at bounding box center [505, 388] width 21 height 11
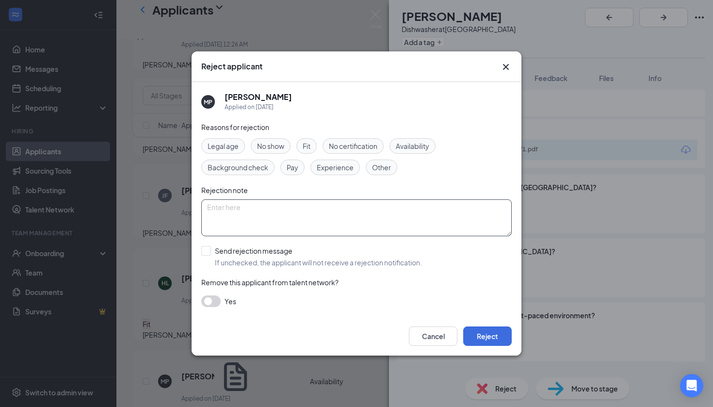
click at [282, 211] on textarea at bounding box center [356, 217] width 310 height 37
click at [378, 1] on div "Reject applicant MP [PERSON_NAME] Applied on [DATE] Reasons for rejection Legal…" at bounding box center [356, 203] width 713 height 407
click at [379, 2] on div "Reject applicant MP [PERSON_NAME] Applied on [DATE] Reasons for rejection Legal…" at bounding box center [356, 203] width 713 height 407
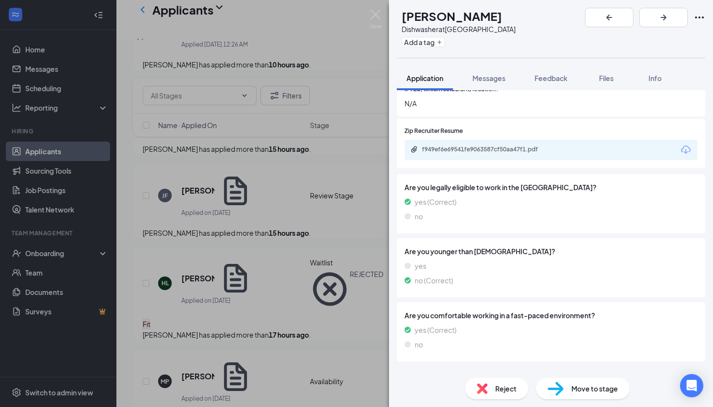
scroll to position [332, 0]
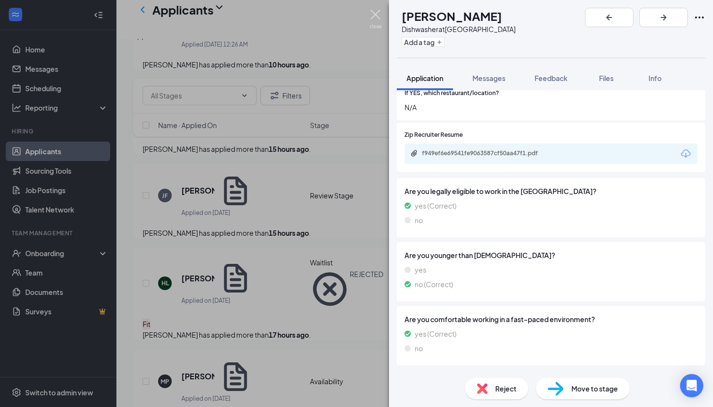
click at [377, 16] on img at bounding box center [375, 19] width 12 height 19
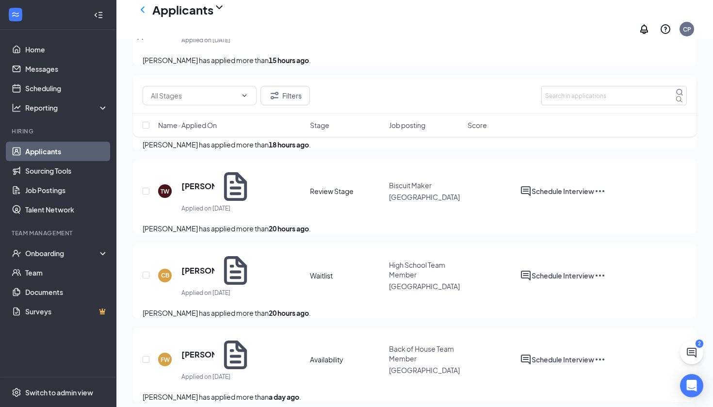
scroll to position [535, 0]
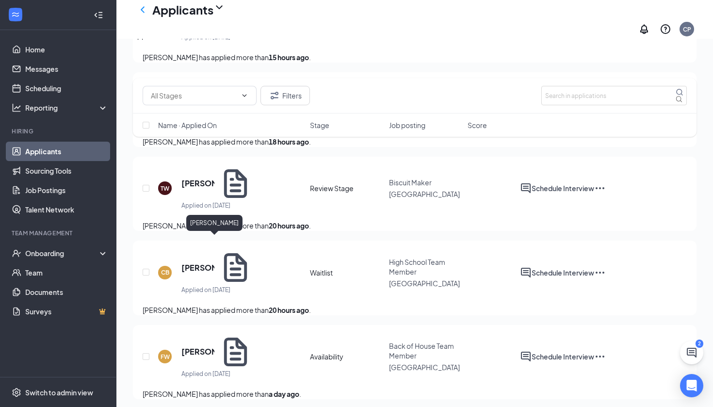
click at [202, 262] on h5 "[PERSON_NAME]" at bounding box center [197, 267] width 33 height 11
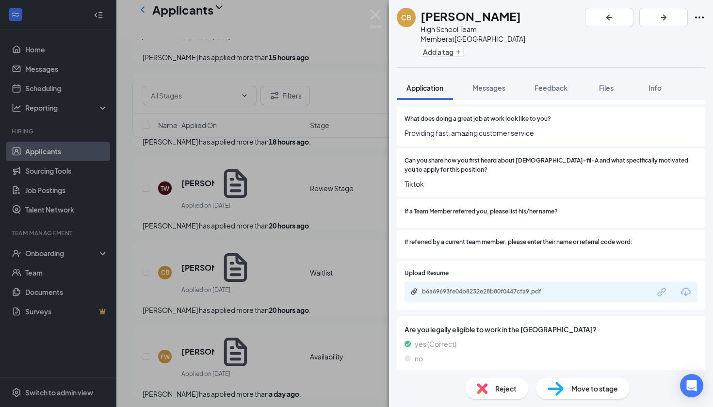
scroll to position [228, 0]
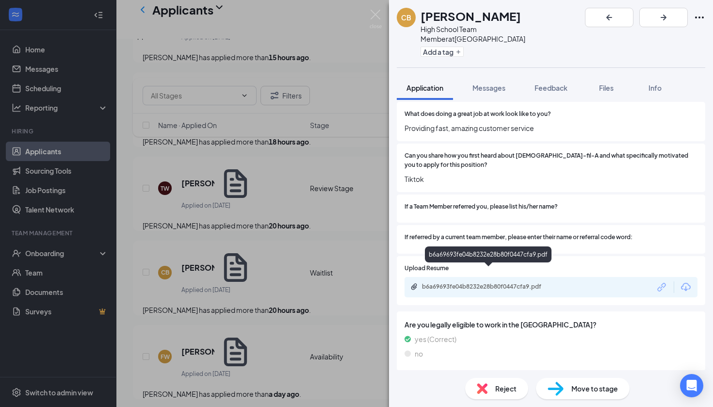
click at [483, 283] on div "b6a69693fe04b8232e28b80f0447cfa9.pdf" at bounding box center [490, 287] width 136 height 8
click at [571, 391] on span "Move to stage" at bounding box center [594, 388] width 47 height 11
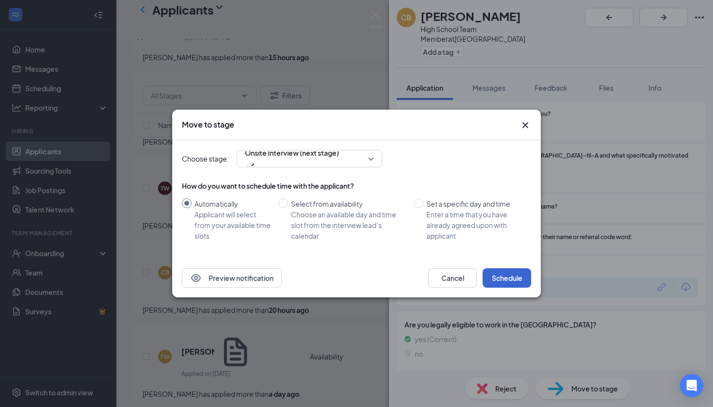
click at [504, 285] on button "Schedule" at bounding box center [506, 277] width 48 height 19
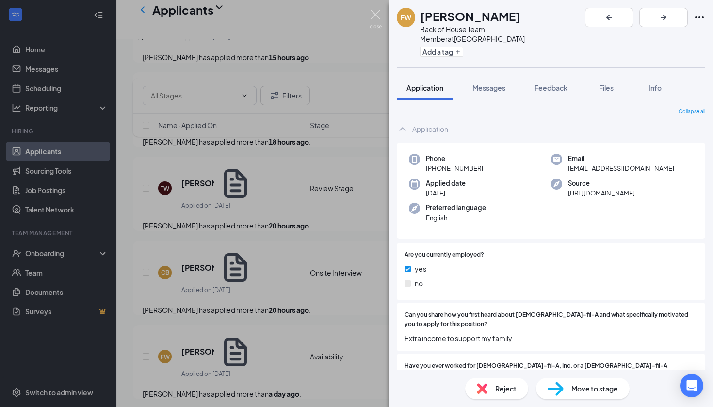
click at [377, 15] on img at bounding box center [375, 19] width 12 height 19
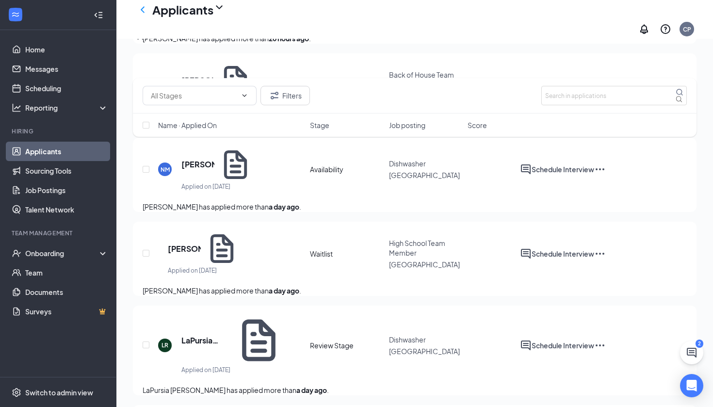
scroll to position [727, 0]
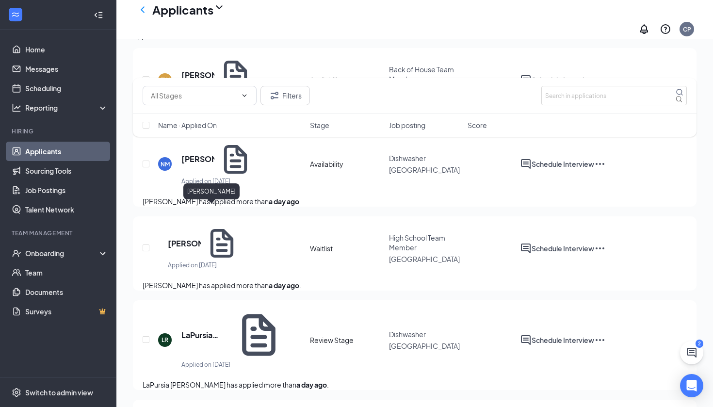
click at [201, 238] on h5 "[PERSON_NAME]" at bounding box center [184, 243] width 33 height 11
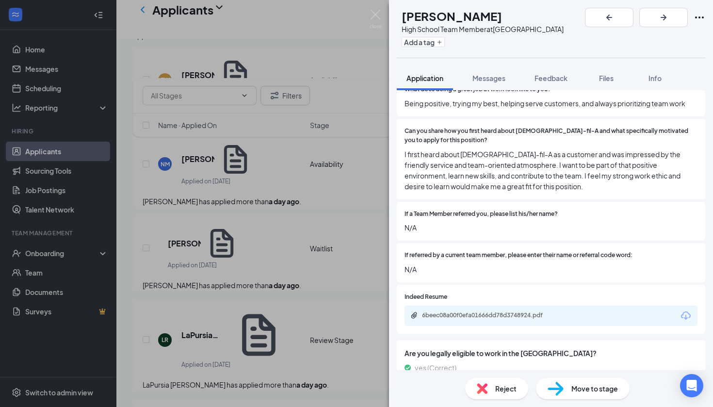
scroll to position [220, 0]
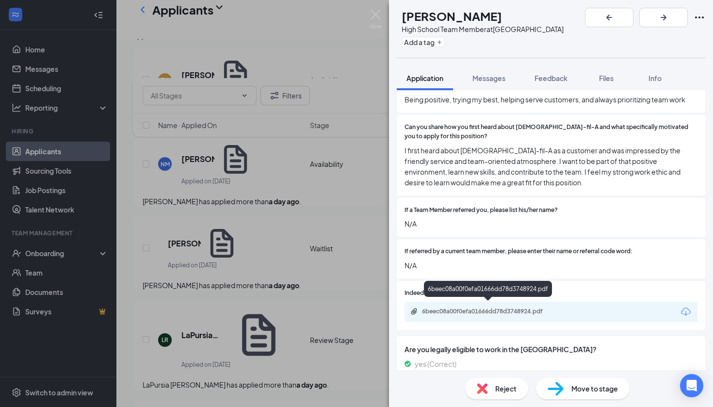
click at [465, 310] on div "6beec08a00f0efa01666dd78d3748924.pdf" at bounding box center [490, 311] width 136 height 8
click at [564, 390] on div "Move to stage" at bounding box center [583, 388] width 94 height 21
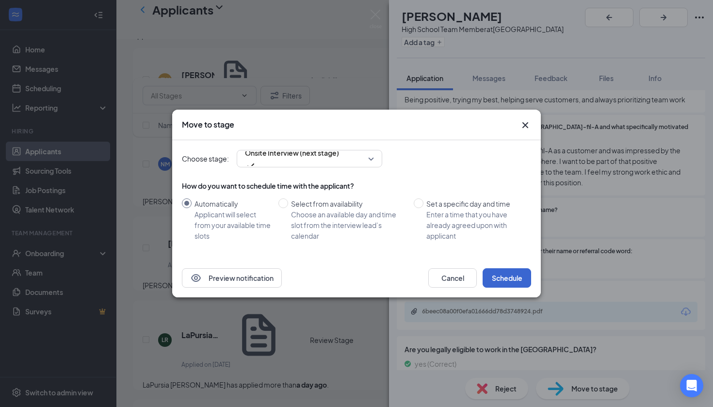
click at [506, 280] on button "Schedule" at bounding box center [506, 277] width 48 height 19
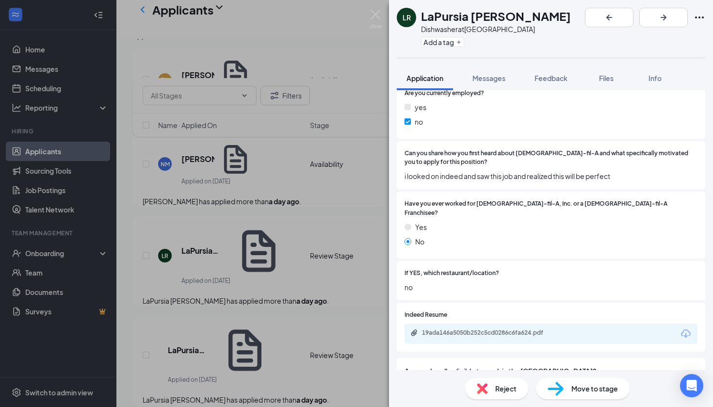
scroll to position [205, 0]
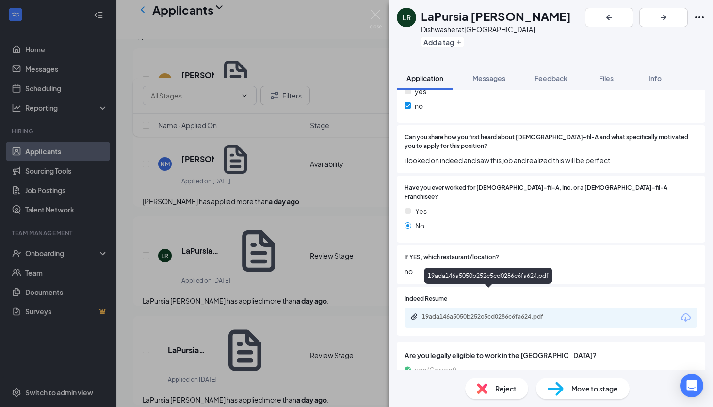
click at [478, 313] on div "19ada146a5050b252c5cd0286c6fa624.pdf" at bounding box center [490, 317] width 136 height 8
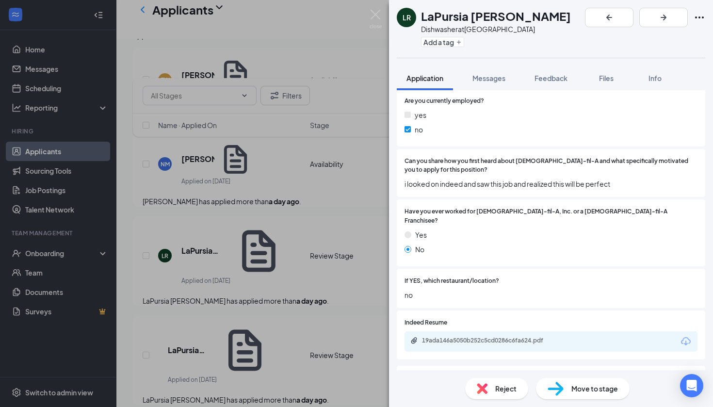
scroll to position [178, 0]
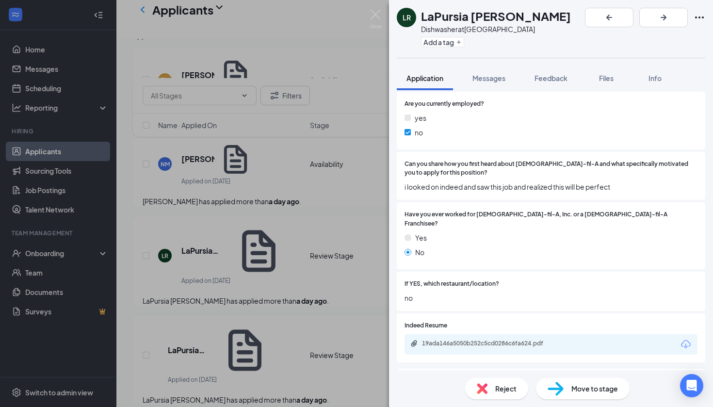
click at [511, 385] on span "Reject" at bounding box center [505, 388] width 21 height 11
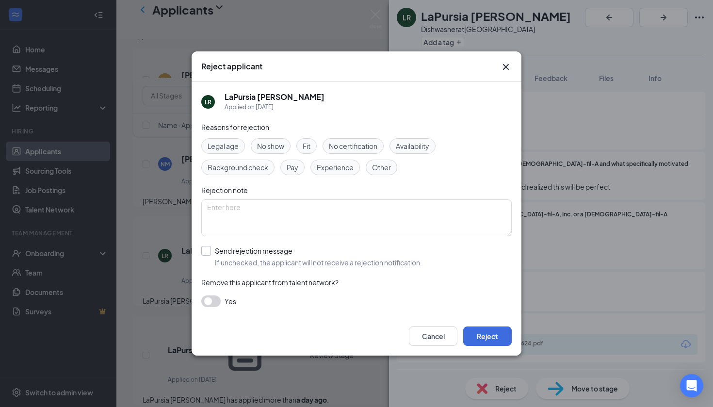
click at [250, 253] on div "Send rejection message" at bounding box center [318, 251] width 207 height 10
click at [250, 253] on input "Send rejection message If unchecked, the applicant will not receive a rejection…" at bounding box center [311, 256] width 221 height 21
checkbox input "true"
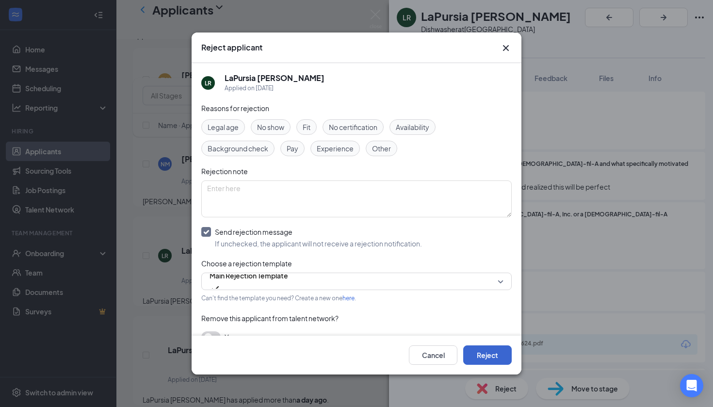
click at [487, 355] on button "Reject" at bounding box center [487, 354] width 48 height 19
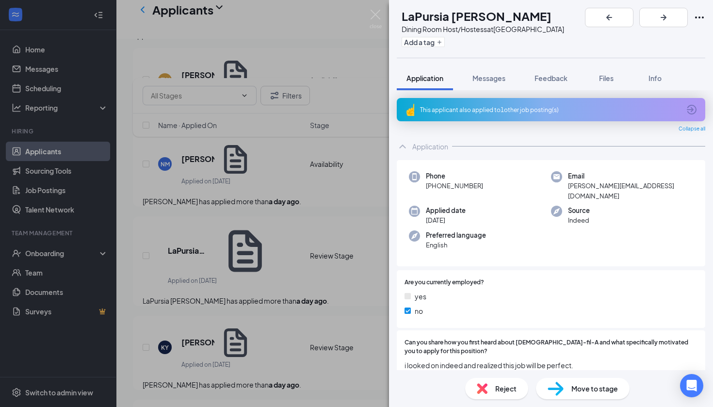
click at [498, 389] on span "Reject" at bounding box center [505, 388] width 21 height 11
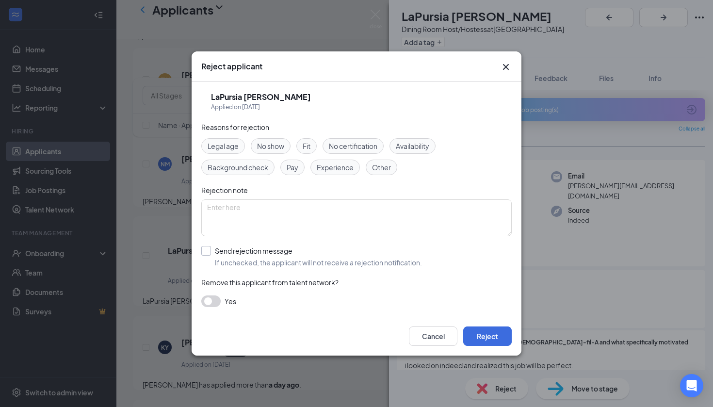
click at [276, 259] on span "If unchecked, the applicant will not receive a rejection notification." at bounding box center [318, 262] width 207 height 10
click at [276, 259] on input "Send rejection message If unchecked, the applicant will not receive a rejection…" at bounding box center [311, 256] width 221 height 21
checkbox input "true"
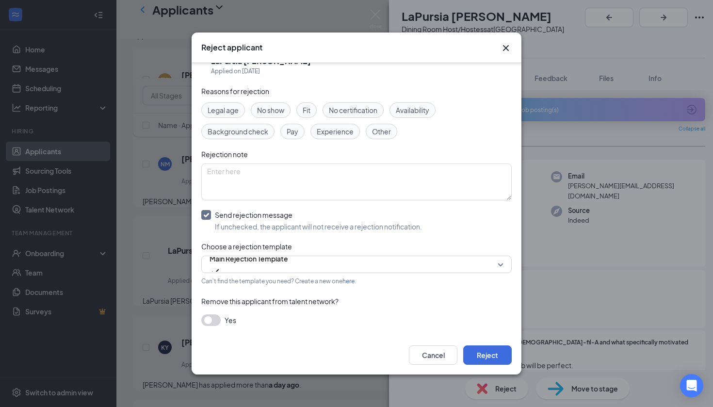
scroll to position [16, 0]
click at [212, 322] on button "button" at bounding box center [210, 321] width 19 height 12
click at [497, 362] on button "Reject" at bounding box center [487, 354] width 48 height 19
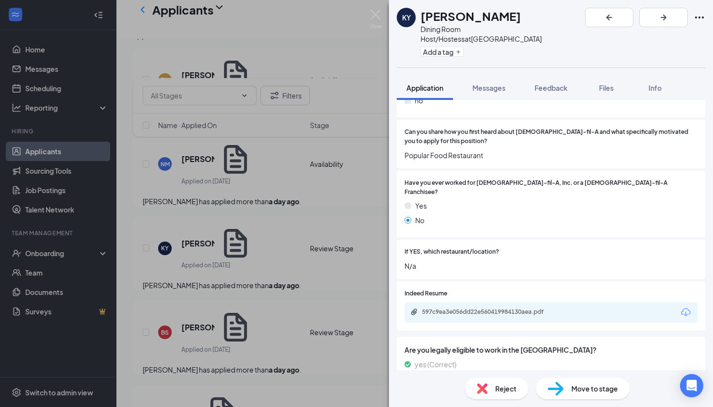
scroll to position [187, 0]
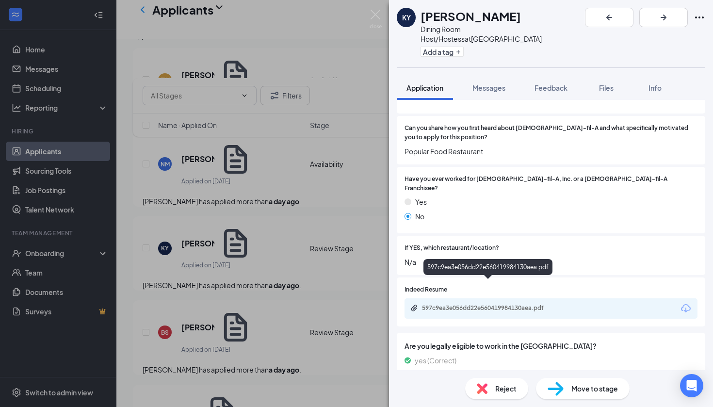
click at [459, 304] on div "597c9ea3e056dd22e560419984130aea.pdf" at bounding box center [490, 308] width 136 height 8
click at [289, 305] on div "KY [PERSON_NAME] Dining Room Host/Hostess at [GEOGRAPHIC_DATA] Add a tag Applic…" at bounding box center [356, 203] width 713 height 407
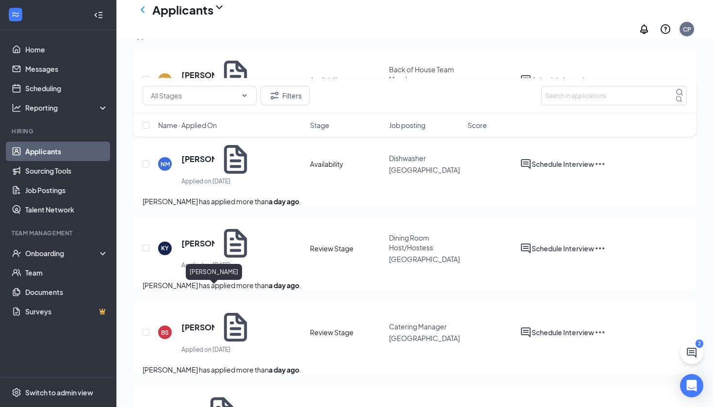
click at [192, 322] on h5 "[PERSON_NAME]" at bounding box center [197, 327] width 33 height 11
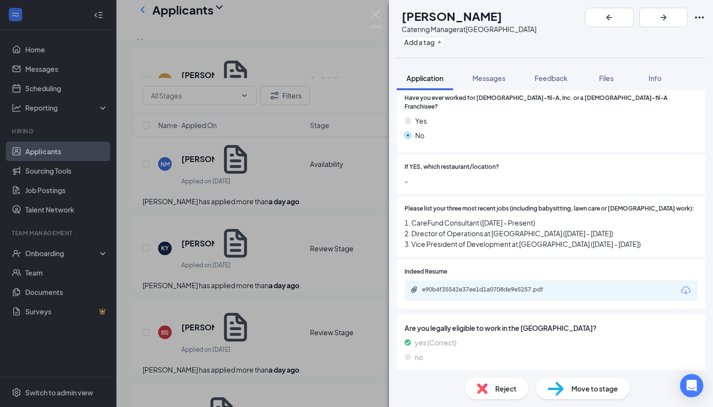
scroll to position [217, 0]
click at [493, 286] on div "e90b4f35542e37ee1d1a0708de9e5257.pdf" at bounding box center [490, 290] width 136 height 8
click at [582, 386] on span "Move to stage" at bounding box center [594, 388] width 47 height 11
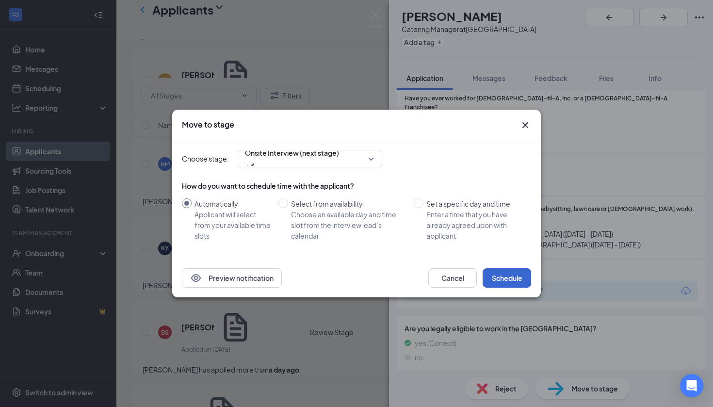
click at [512, 279] on button "Schedule" at bounding box center [506, 277] width 48 height 19
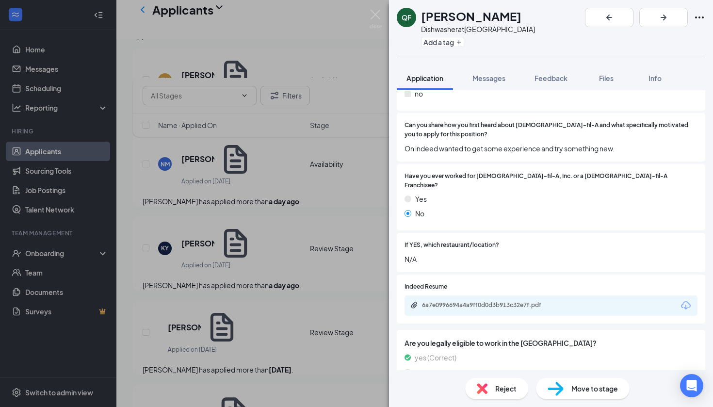
scroll to position [178, 0]
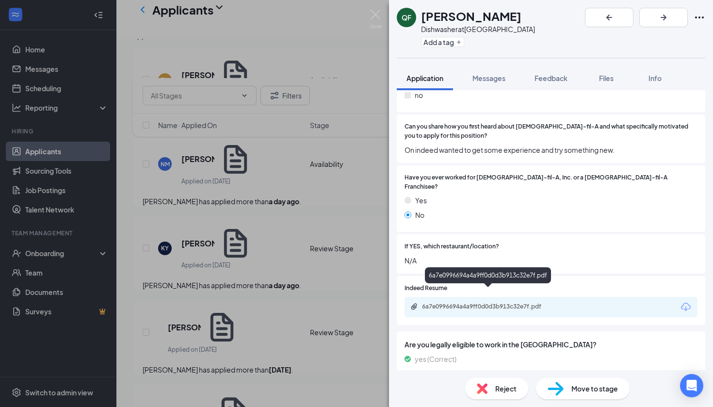
click at [507, 303] on div "6a7e0996694a4a9ff0d0d3b913c32e7f.pdf" at bounding box center [490, 307] width 136 height 8
click at [507, 394] on div "Reject" at bounding box center [496, 388] width 63 height 21
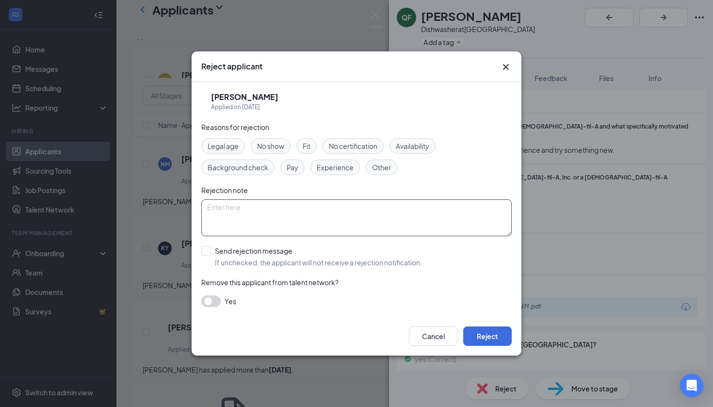
click at [269, 216] on textarea at bounding box center [356, 217] width 310 height 37
click at [267, 248] on div "Send rejection message" at bounding box center [318, 251] width 207 height 10
click at [267, 248] on input "Send rejection message If unchecked, the applicant will not receive a rejection…" at bounding box center [311, 256] width 221 height 21
checkbox input "true"
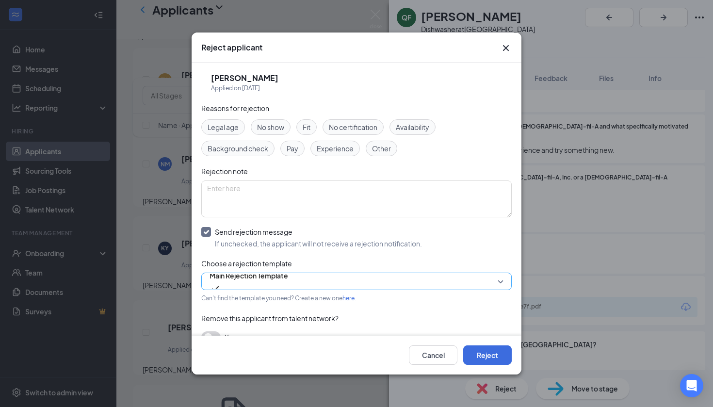
click at [279, 281] on span "Main Rejection Template" at bounding box center [248, 275] width 79 height 15
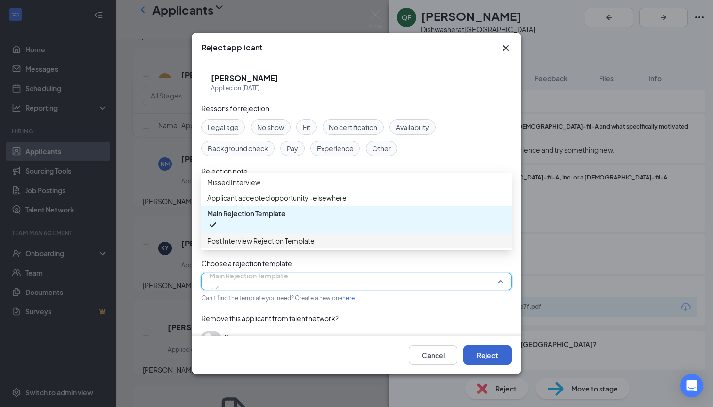
click at [471, 352] on button "Reject" at bounding box center [487, 354] width 48 height 19
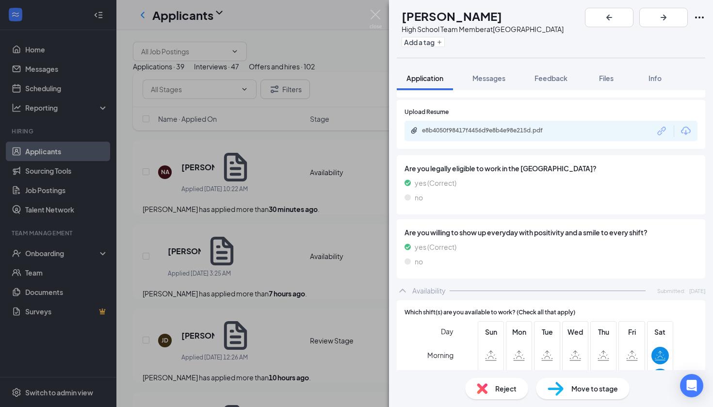
scroll to position [409, 0]
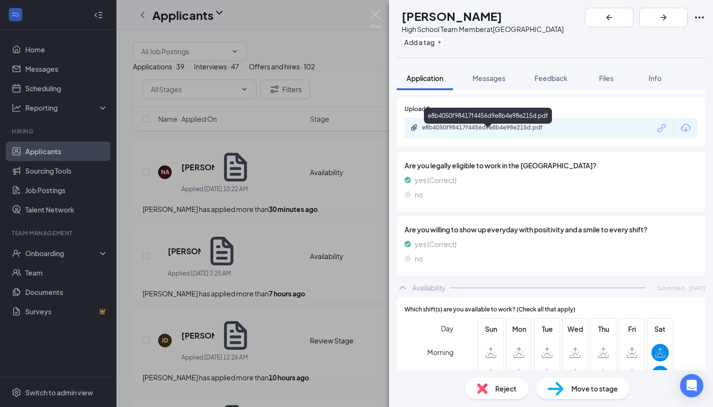
click at [480, 131] on div "e8b4050f98417f4456d9e8b4e98e215d.pdf" at bounding box center [490, 128] width 136 height 8
click at [572, 393] on span "Move to stage" at bounding box center [594, 388] width 47 height 11
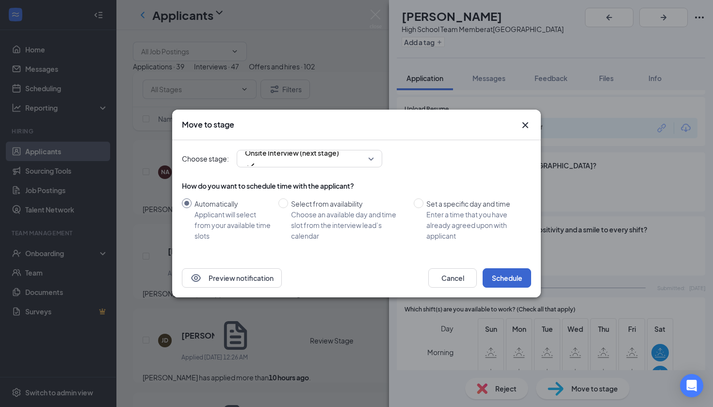
click at [514, 278] on button "Schedule" at bounding box center [506, 277] width 48 height 19
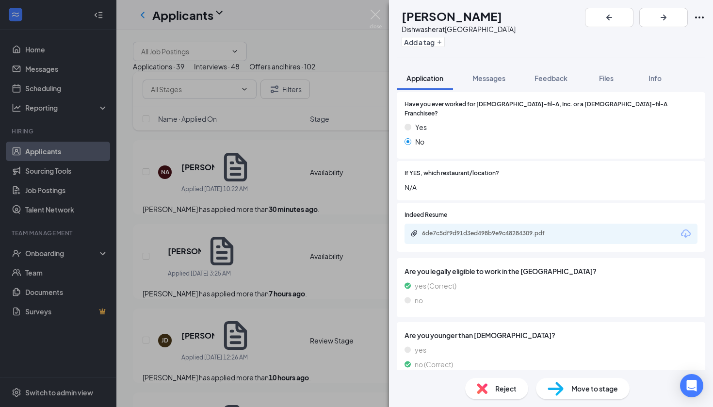
scroll to position [263, 0]
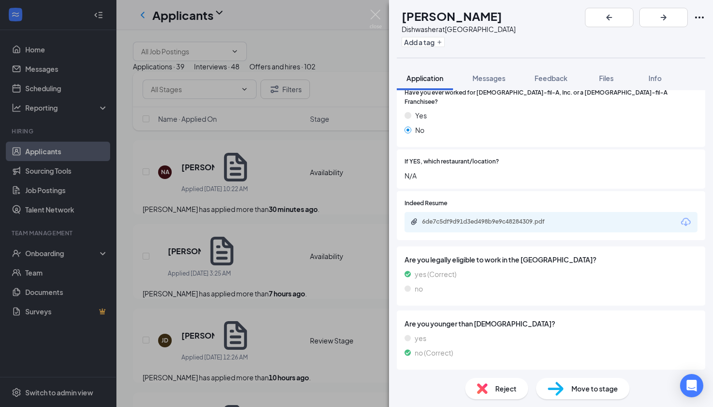
click at [323, 331] on div "AH [PERSON_NAME] Dishwasher at [GEOGRAPHIC_DATA] Add a tag Application Messages…" at bounding box center [356, 203] width 713 height 407
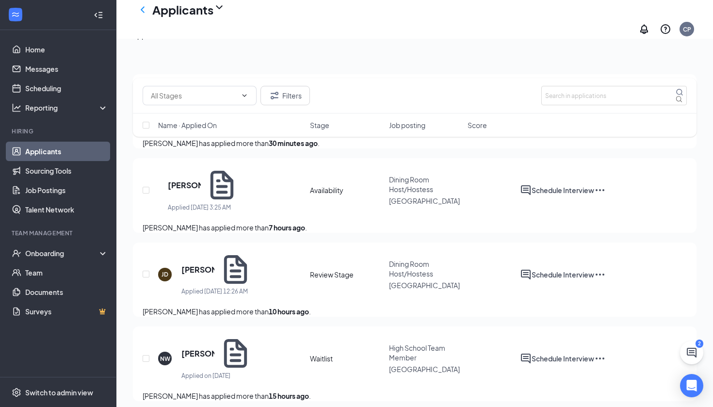
scroll to position [120, 0]
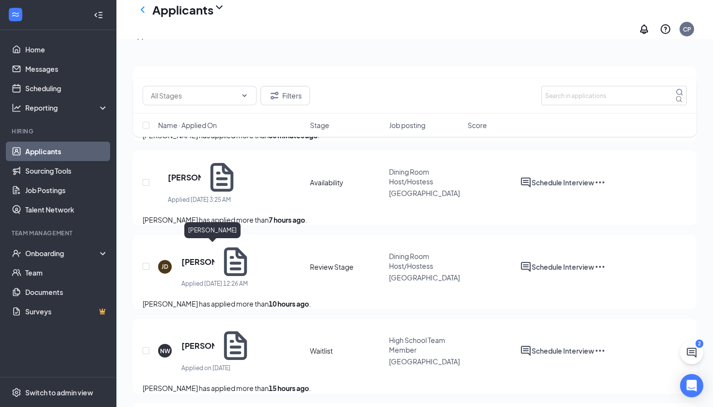
click at [194, 257] on h5 "[PERSON_NAME]" at bounding box center [197, 262] width 33 height 11
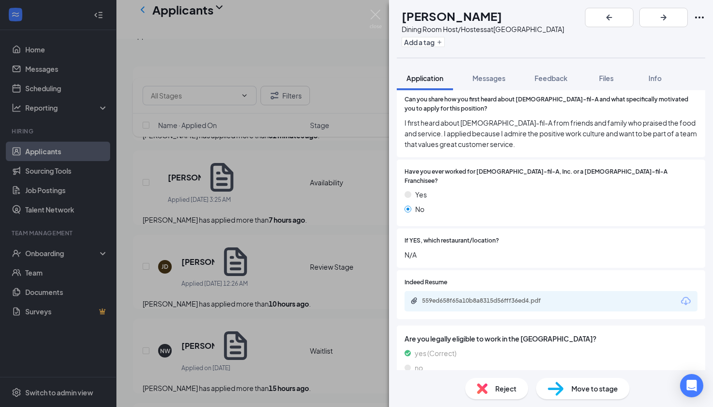
scroll to position [218, 0]
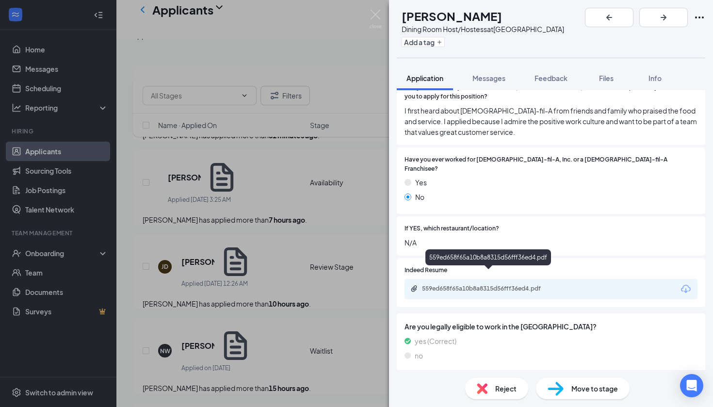
click at [460, 285] on div "559ed658f65a10b8a8315d56fff36ed4.pdf" at bounding box center [490, 289] width 136 height 8
click at [560, 387] on img at bounding box center [555, 389] width 16 height 14
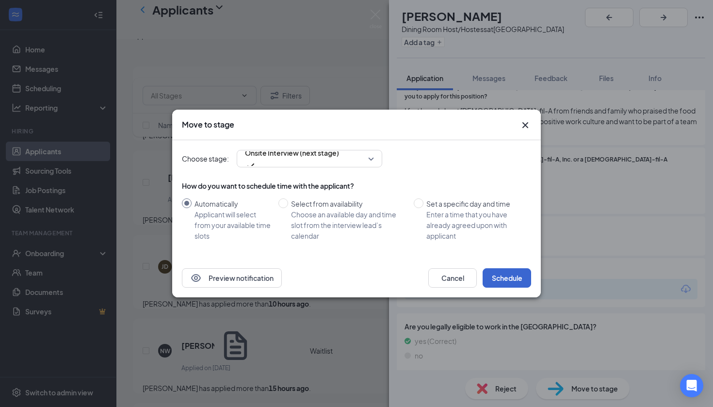
click at [505, 279] on button "Schedule" at bounding box center [506, 277] width 48 height 19
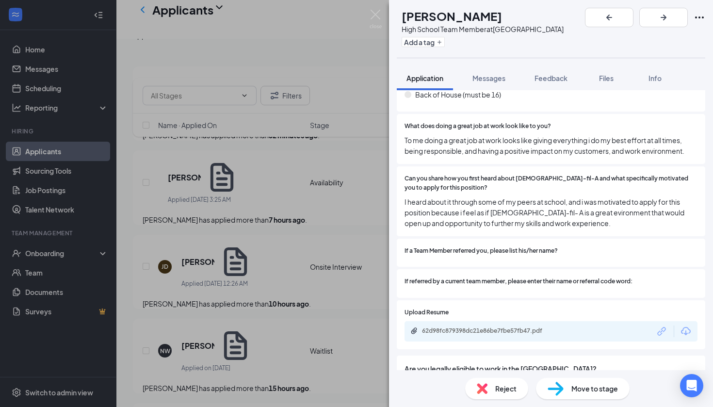
scroll to position [178, 0]
click at [491, 327] on div "62d98fc879398dc21e86be7fbe57fb47.pdf" at bounding box center [490, 331] width 136 height 8
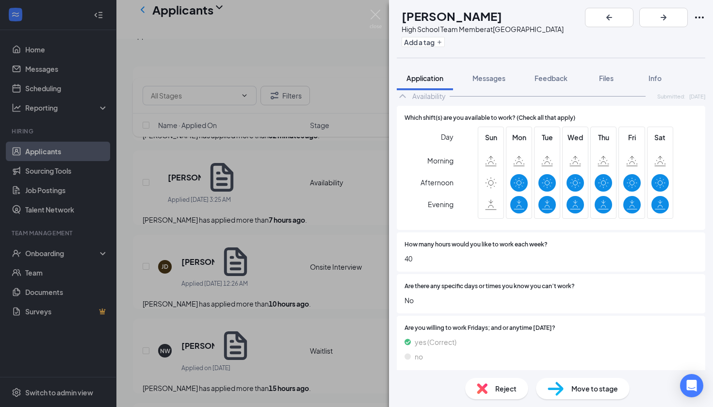
scroll to position [573, 0]
click at [575, 398] on div "Move to stage" at bounding box center [583, 388] width 94 height 21
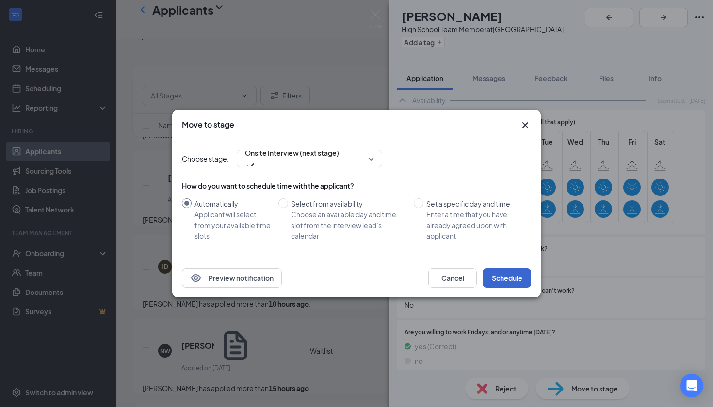
click at [513, 276] on button "Schedule" at bounding box center [506, 277] width 48 height 19
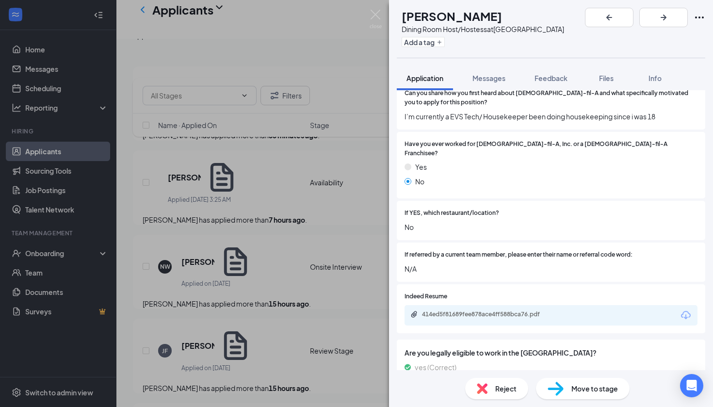
scroll to position [211, 0]
click at [477, 311] on div "414ed5f81689fee878ace4ff588bca76.pdf" at bounding box center [490, 315] width 136 height 8
click at [572, 391] on span "Move to stage" at bounding box center [594, 388] width 47 height 11
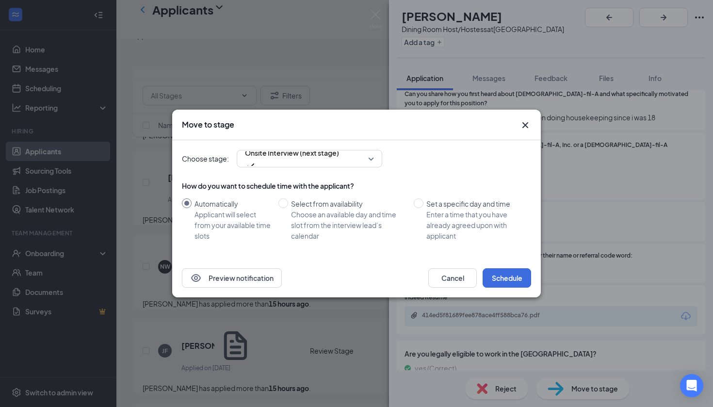
click at [379, 15] on div "Move to stage Choose stage: Onsite Interview (next stage) How do you want to sc…" at bounding box center [356, 203] width 713 height 407
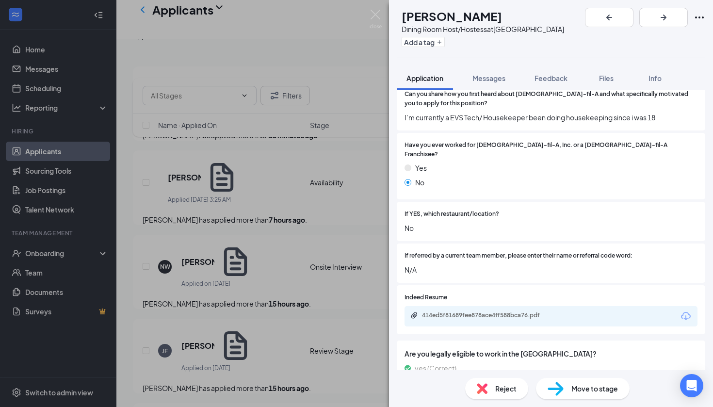
click at [592, 395] on div "Move to stage" at bounding box center [583, 388] width 94 height 21
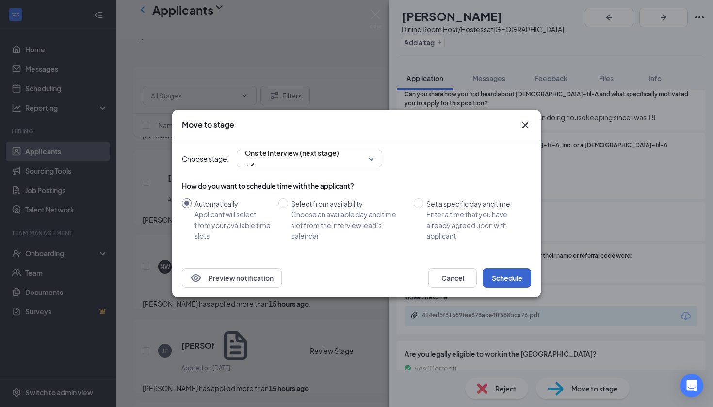
click at [508, 277] on button "Schedule" at bounding box center [506, 277] width 48 height 19
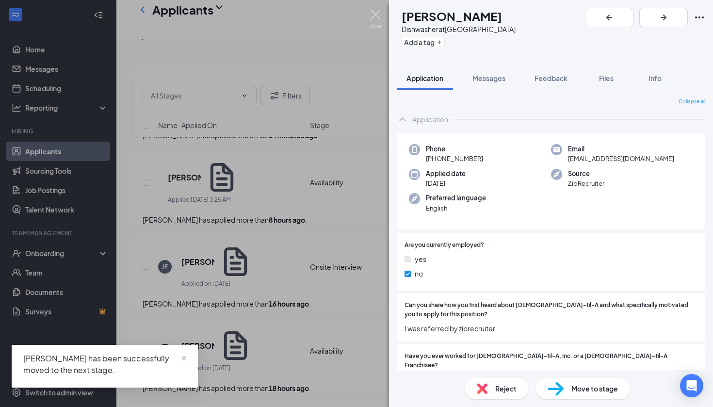
click at [373, 18] on img at bounding box center [375, 19] width 12 height 19
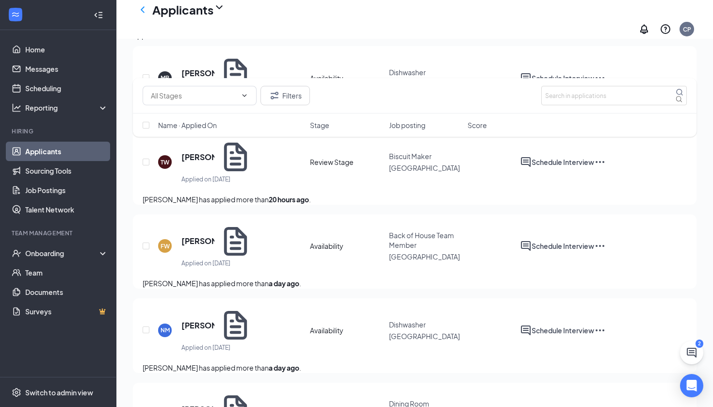
scroll to position [309, 0]
click at [209, 235] on h5 "[PERSON_NAME]" at bounding box center [197, 240] width 33 height 11
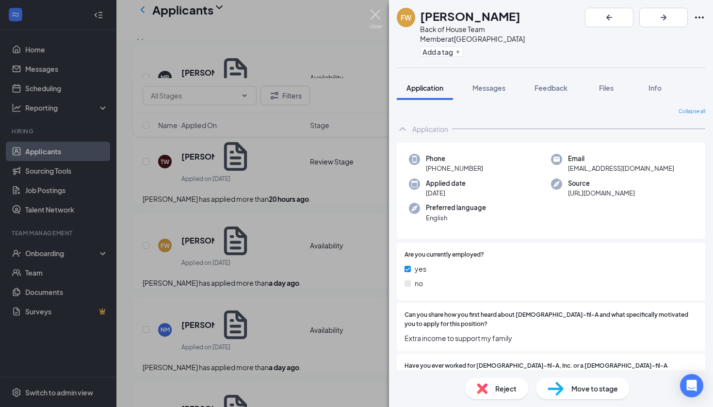
click at [372, 23] on img at bounding box center [375, 19] width 12 height 19
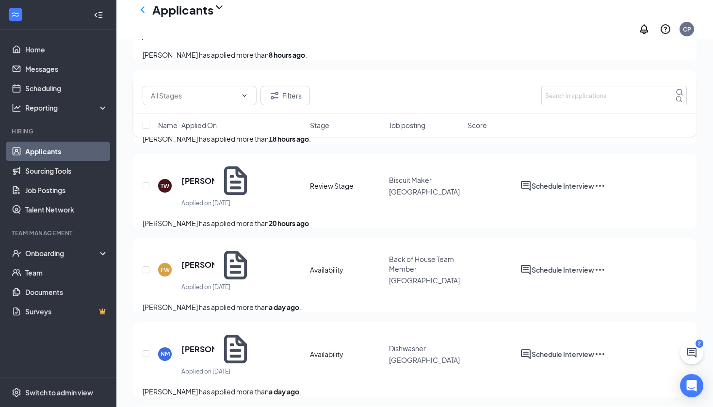
scroll to position [274, 0]
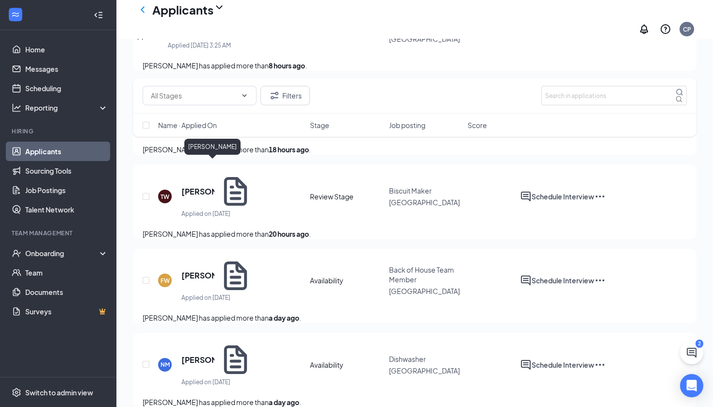
click at [214, 186] on h5 "[PERSON_NAME]" at bounding box center [197, 191] width 33 height 11
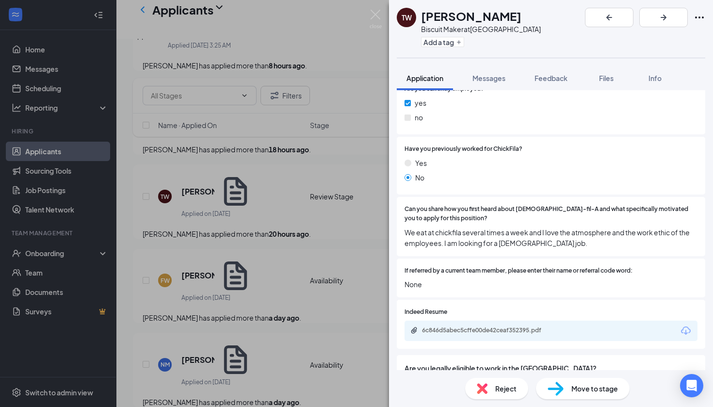
scroll to position [189, 0]
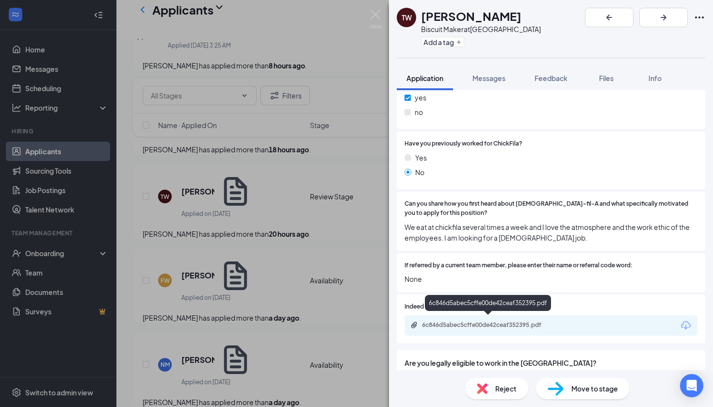
click at [525, 321] on div "6c846d5abec5cffe00de42ceaf352395.pdf" at bounding box center [490, 325] width 136 height 8
click at [573, 387] on span "Move to stage" at bounding box center [594, 388] width 47 height 11
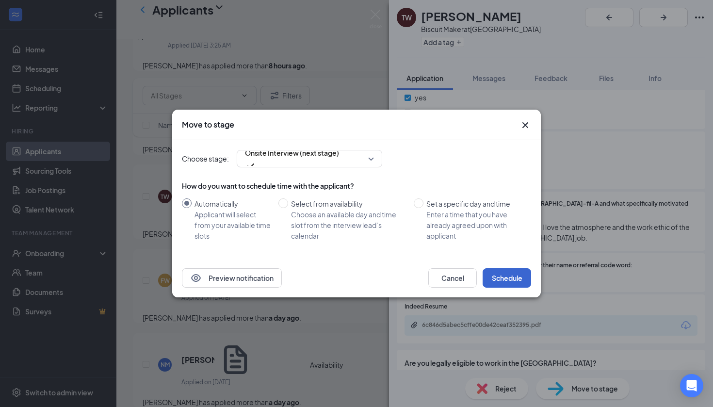
click at [510, 282] on button "Schedule" at bounding box center [506, 277] width 48 height 19
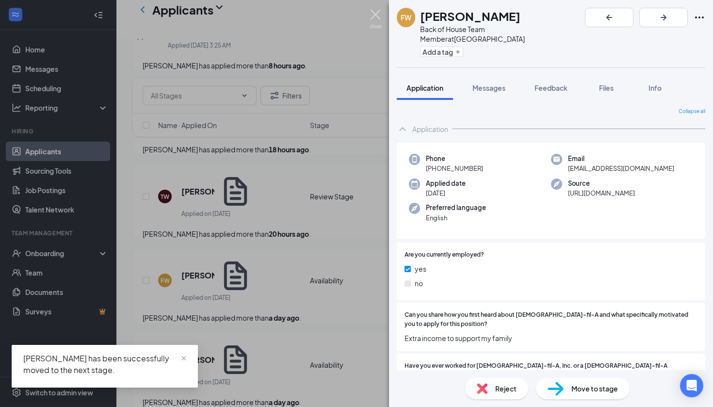
click at [375, 16] on img at bounding box center [375, 19] width 12 height 19
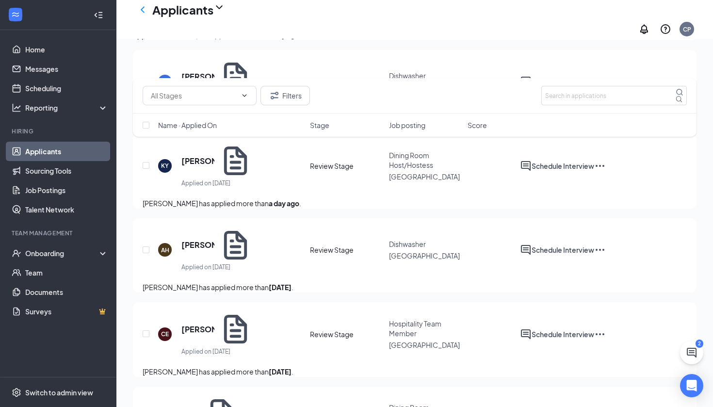
scroll to position [476, 0]
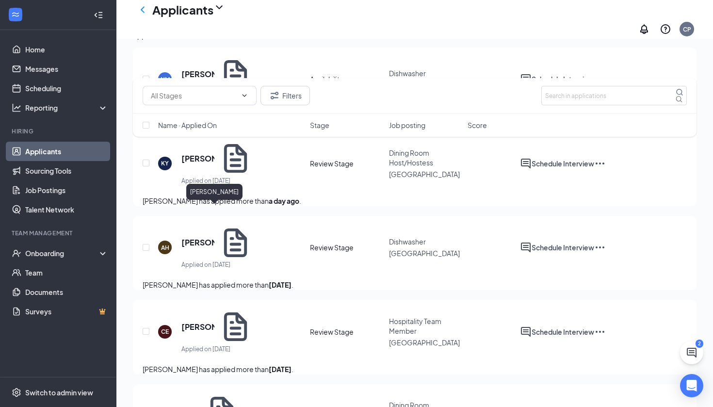
click at [214, 237] on h5 "[PERSON_NAME]" at bounding box center [197, 242] width 33 height 11
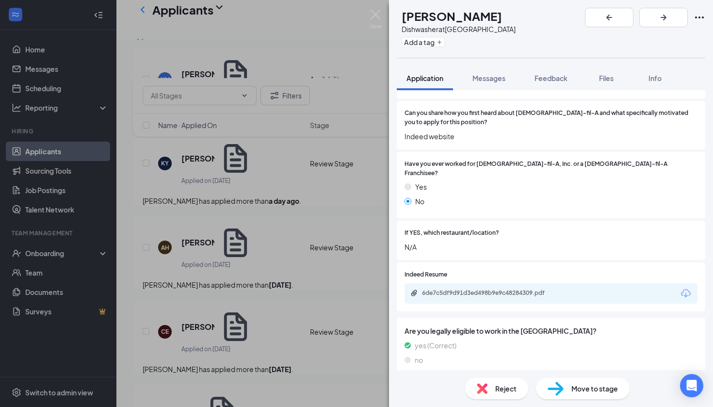
scroll to position [226, 0]
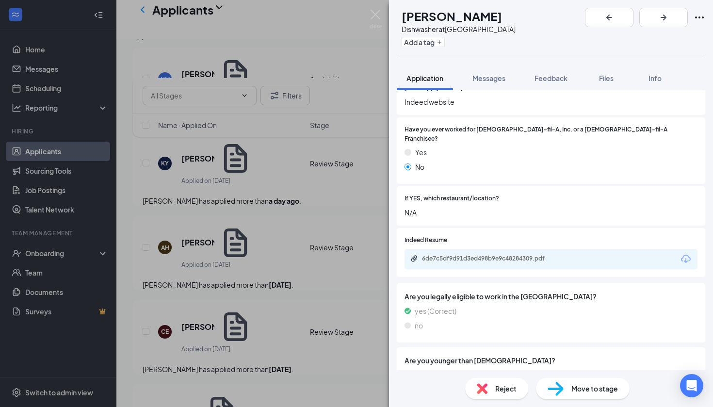
click at [489, 249] on div "6de7c5df9d91d3ed498b9e9c48284309.pdf" at bounding box center [550, 259] width 293 height 20
click at [489, 255] on div "6de7c5df9d91d3ed498b9e9c48284309.pdf" at bounding box center [490, 259] width 136 height 8
